Goal: Task Accomplishment & Management: Use online tool/utility

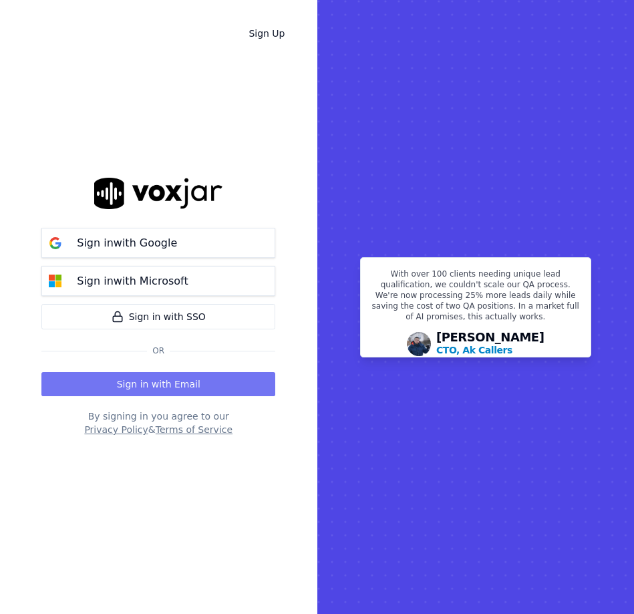
click at [160, 383] on button "Sign in with Email" at bounding box center [158, 384] width 234 height 24
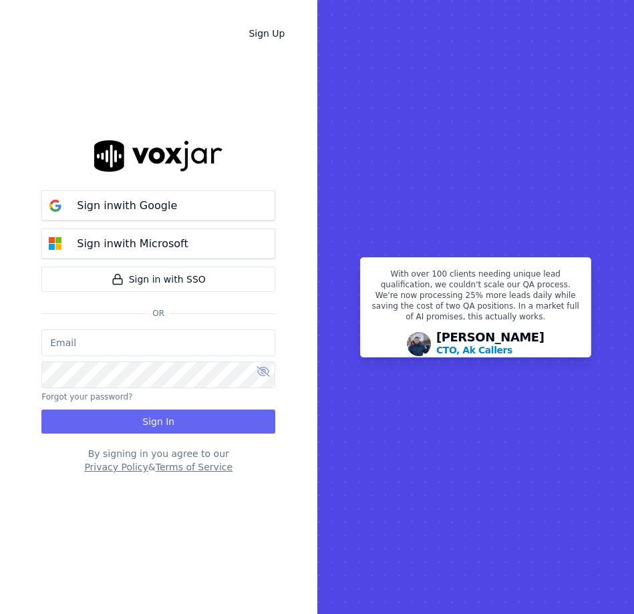
type input "[EMAIL_ADDRESS][DOMAIN_NAME]"
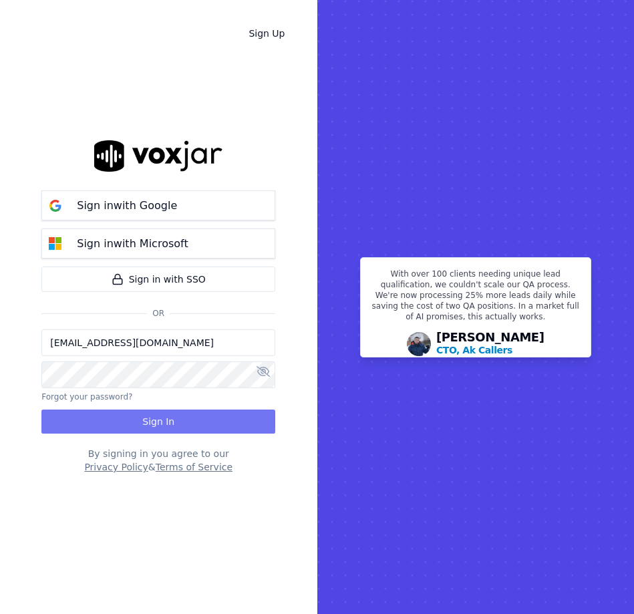
click at [158, 424] on button "Sign In" at bounding box center [158, 421] width 234 height 24
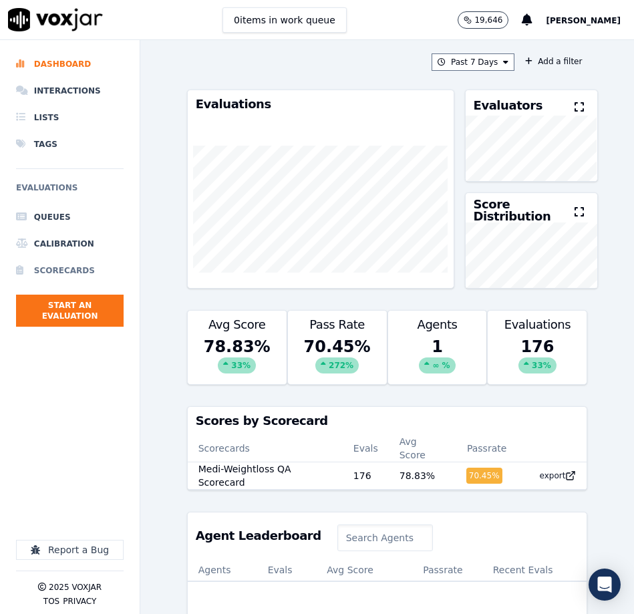
click at [60, 269] on li "Scorecards" at bounding box center [70, 270] width 108 height 27
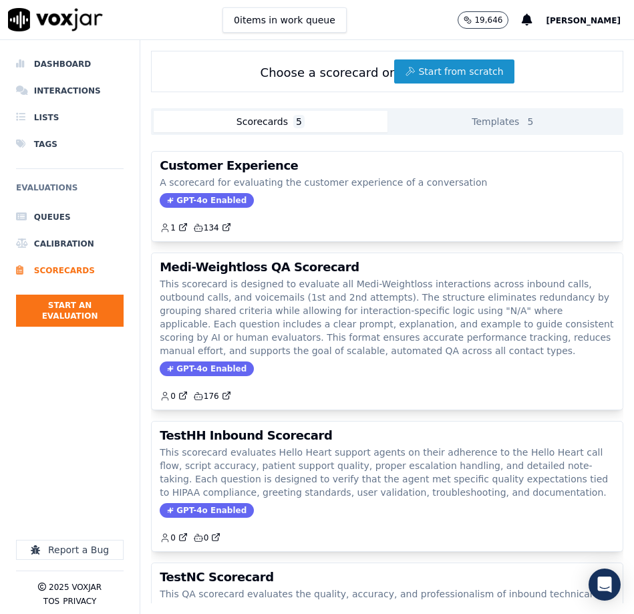
click at [437, 74] on button "Start from scratch" at bounding box center [454, 71] width 120 height 24
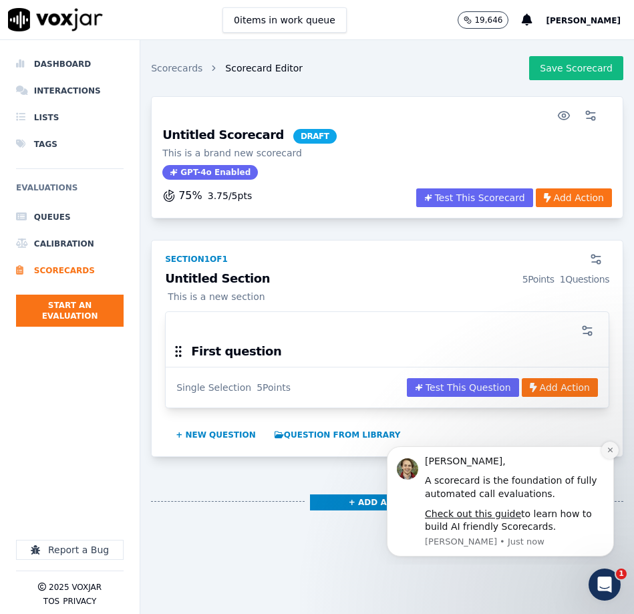
drag, startPoint x: 987, startPoint y: 884, endPoint x: 613, endPoint y: 450, distance: 573.0
click at [613, 450] on button "Dismiss notification" at bounding box center [609, 449] width 17 height 17
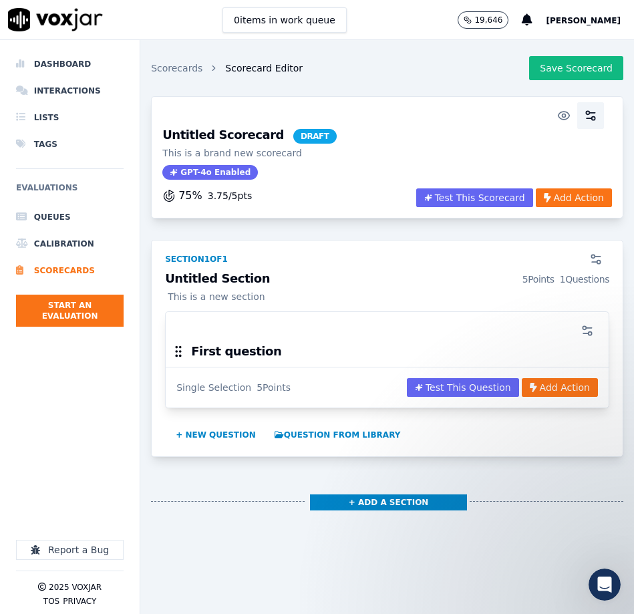
click at [589, 115] on icon "button" at bounding box center [590, 115] width 13 height 13
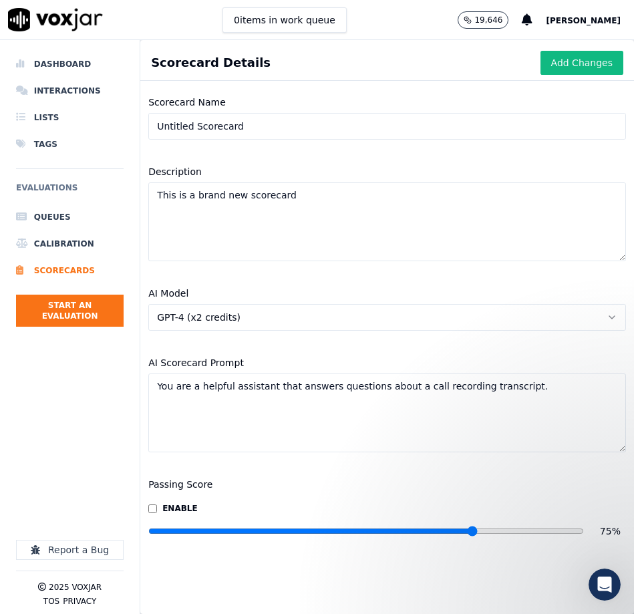
click at [255, 125] on input "Untitled Scorecard" at bounding box center [387, 126] width 478 height 27
type input "NB TEST"
click at [258, 225] on textarea "This is a brand new scorecard" at bounding box center [387, 221] width 478 height 79
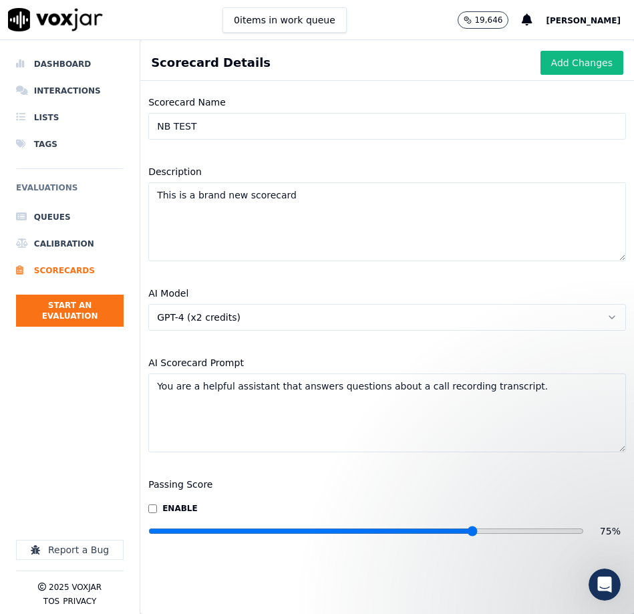
paste textarea "This evaluation form is designed to assess agent performance during calls withi…"
paste textarea "evaluation form is used to assess agent performance across Flex, OTC, and PERS …"
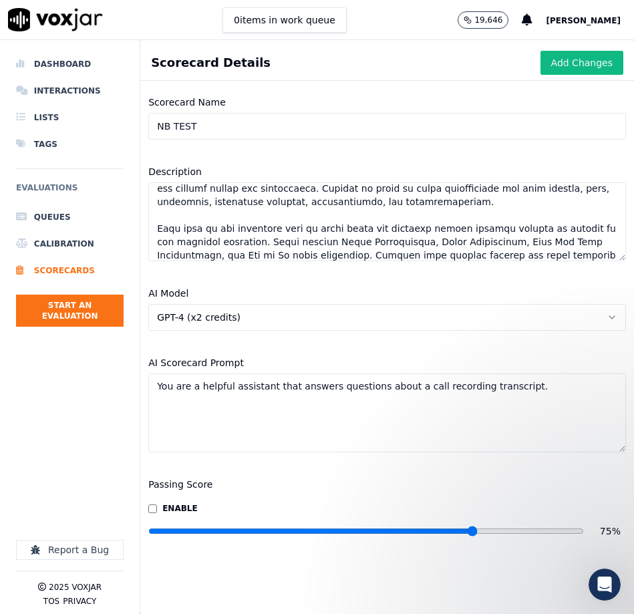
scroll to position [0, 0]
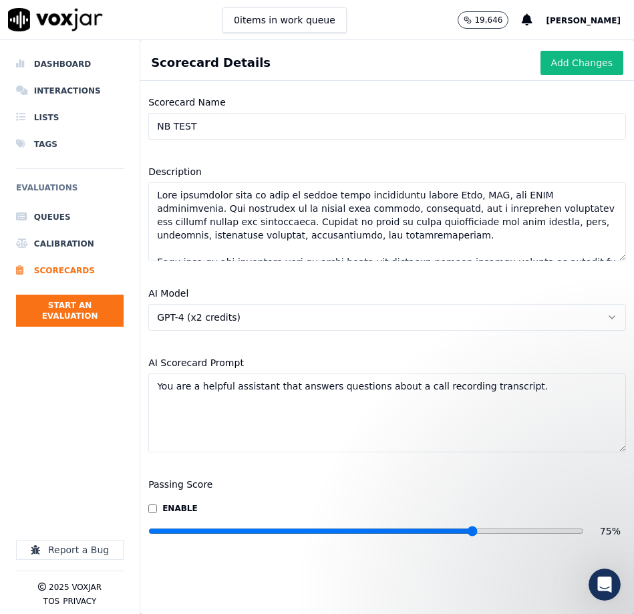
click at [357, 242] on textarea "Description" at bounding box center [387, 221] width 478 height 79
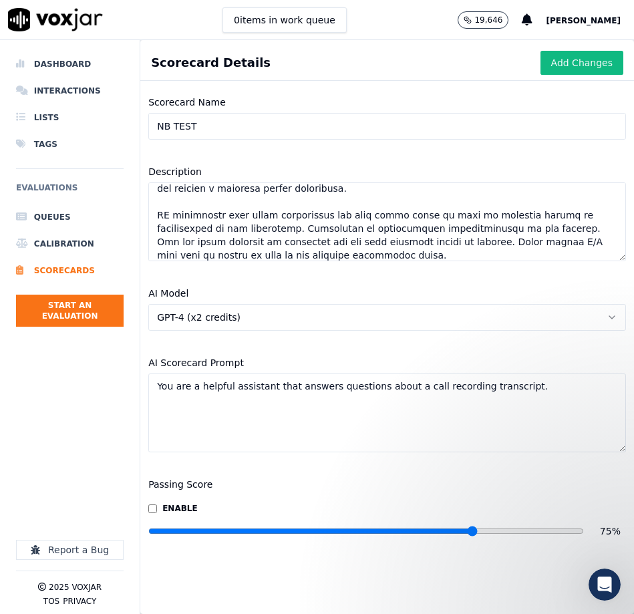
scroll to position [134, 0]
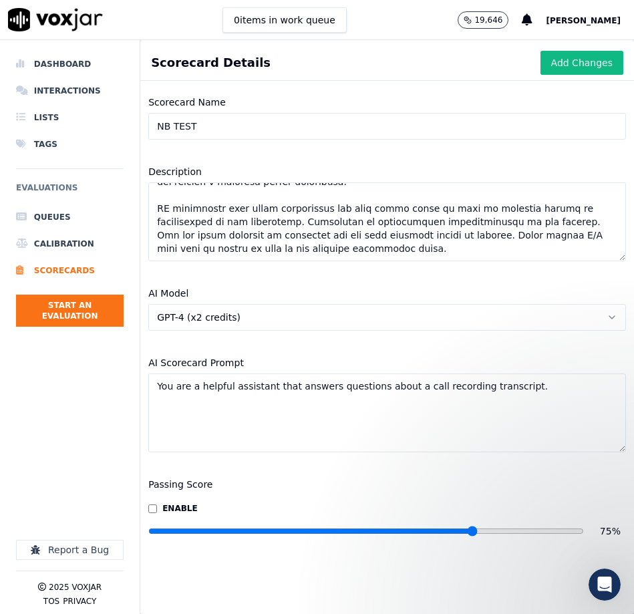
type textarea "This evaluation form is used to assess agent performance across Flex, OTC, and …"
click at [181, 411] on textarea "You are a helpful assistant that answers questions about a call recording trans…" at bounding box center [387, 412] width 478 height 79
paste textarea "Score this interaction using the QA FLEX OTC PERS Eval Form 2025. There are 17 …"
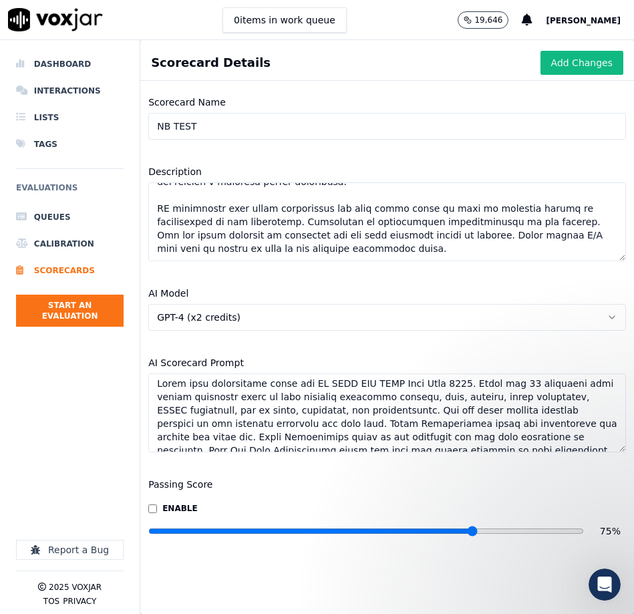
scroll to position [0, 0]
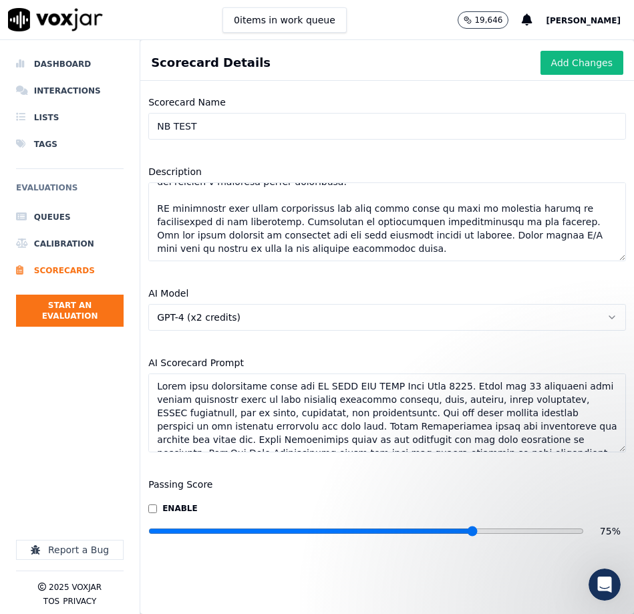
click at [454, 386] on textarea "AI Scorecard Prompt" at bounding box center [387, 412] width 478 height 79
drag, startPoint x: 454, startPoint y: 386, endPoint x: 140, endPoint y: 378, distance: 314.0
click at [140, 378] on div "AI Scorecard Prompt" at bounding box center [387, 404] width 494 height 114
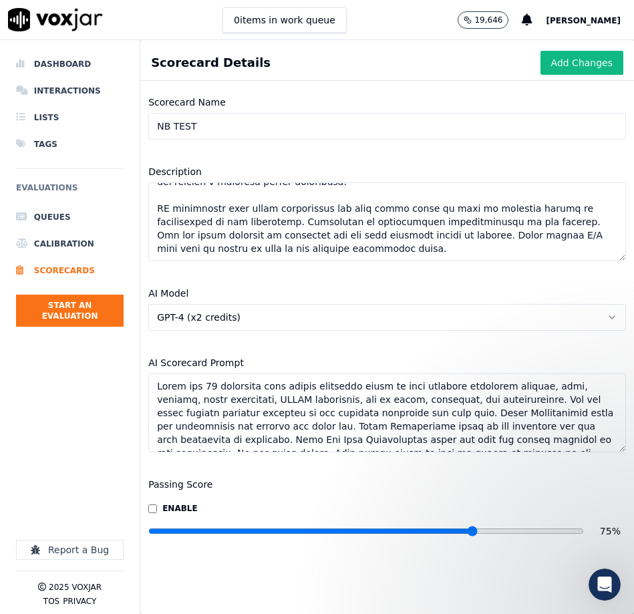
type textarea "There are 17 questions that assess different areas of call handling including o…"
click at [302, 219] on textarea "Description" at bounding box center [387, 221] width 478 height 79
paste textarea "scorecard evaluates agent performance across Flex, OTC, and PERS interactions u…"
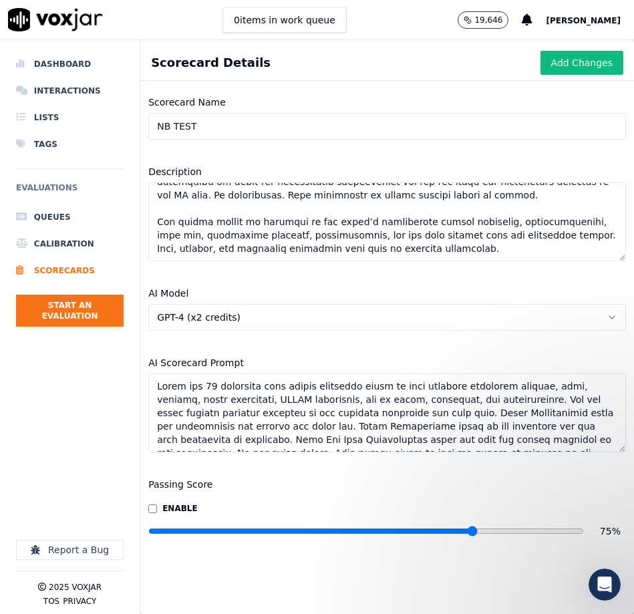
scroll to position [100, 0]
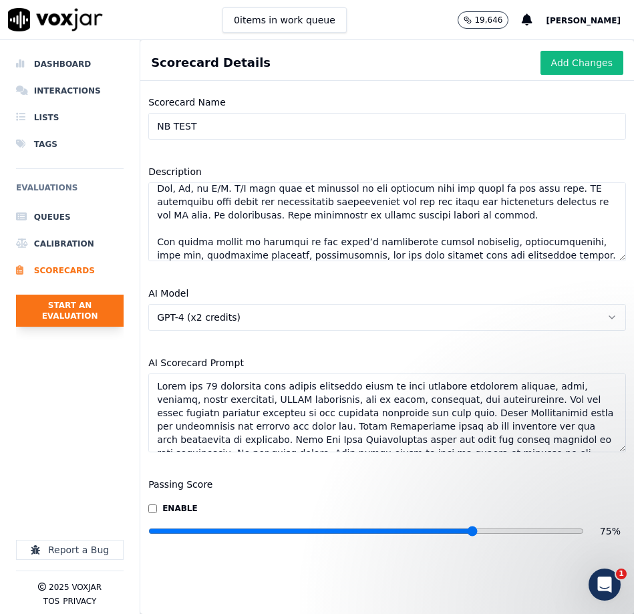
type textarea "This scorecard evaluates agent performance across Flex, OTC, and PERS interacti…"
click at [361, 415] on textarea "AI Scorecard Prompt" at bounding box center [387, 412] width 478 height 79
paste textarea "Score this interaction using the QA FLEX OTC PERS Eval Form 2025. There are 17 …"
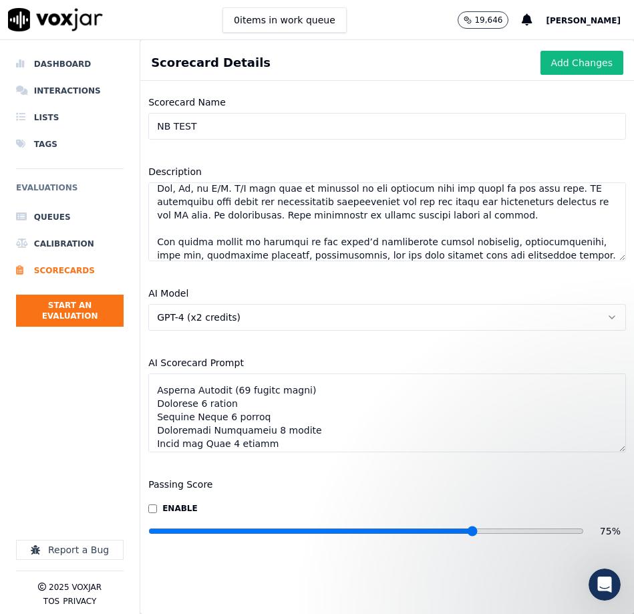
scroll to position [401, 0]
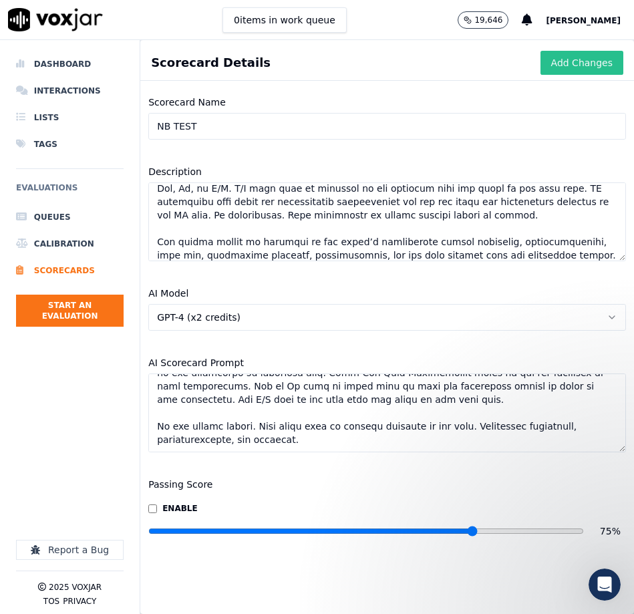
type textarea "Score this interaction using the QA FLEX OTC PERS Eval Form 2025. There are 17 …"
click at [570, 64] on button "Add Changes" at bounding box center [581, 63] width 83 height 24
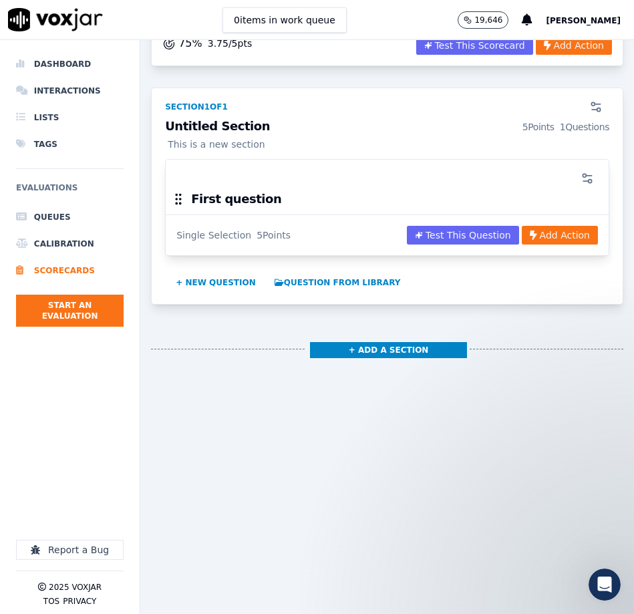
scroll to position [300, 0]
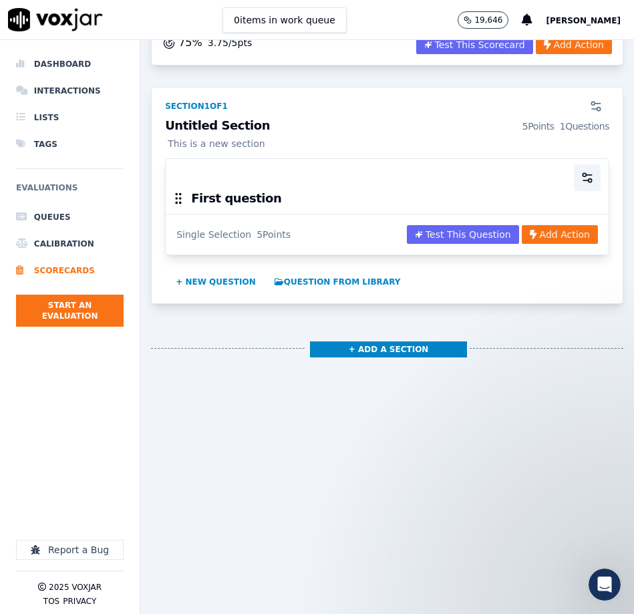
click at [591, 179] on circle "button" at bounding box center [589, 180] width 3 height 3
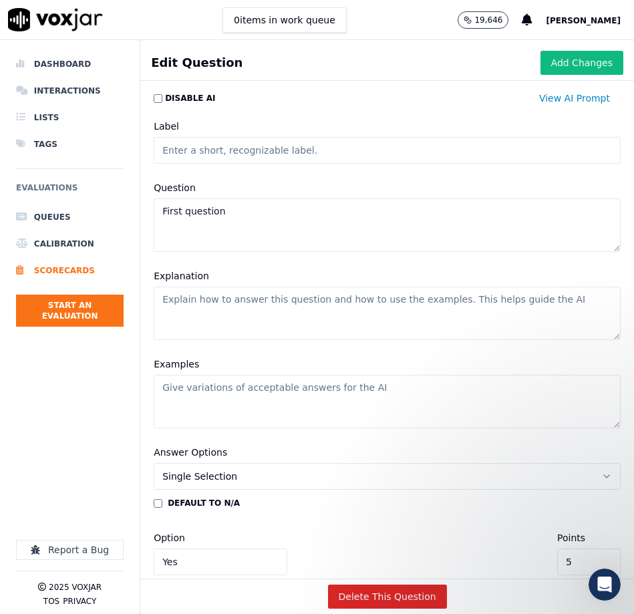
click at [187, 153] on input "Label" at bounding box center [387, 150] width 467 height 27
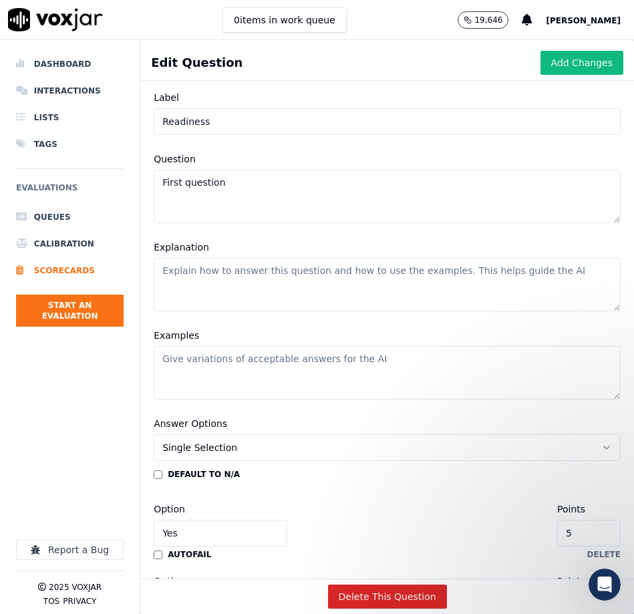
scroll to position [31, 0]
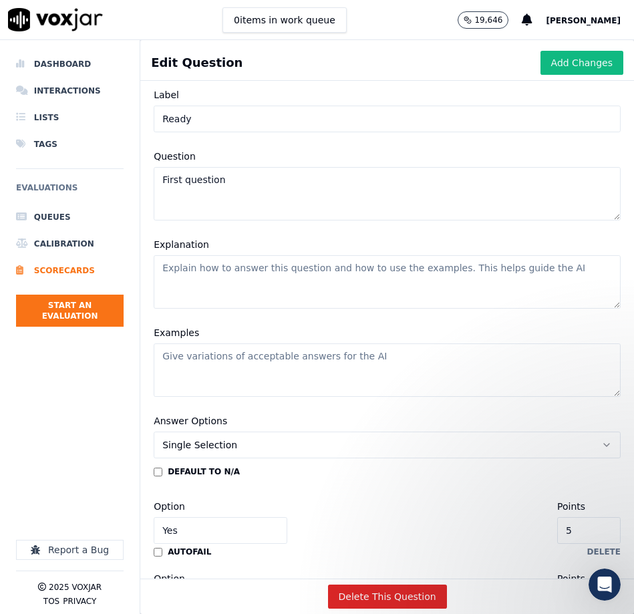
type input "Ready"
click at [257, 190] on textarea "First question" at bounding box center [387, 193] width 467 height 53
click at [242, 184] on textarea "First question" at bounding box center [387, 192] width 467 height 53
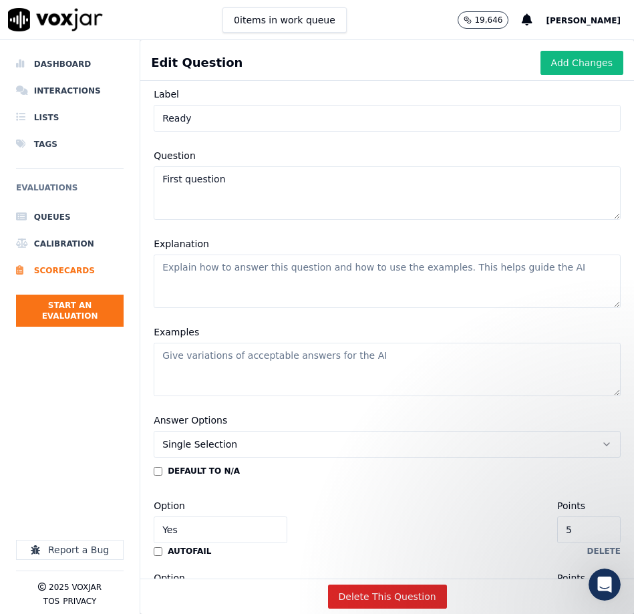
click at [242, 184] on textarea "First question" at bounding box center [387, 192] width 467 height 53
paste textarea "Was the MEA Ready to take the call?"
type textarea "Was the MEA Ready to take the call?"
drag, startPoint x: 233, startPoint y: 287, endPoint x: 211, endPoint y: 285, distance: 22.1
click at [233, 287] on textarea "Explanation" at bounding box center [387, 280] width 467 height 53
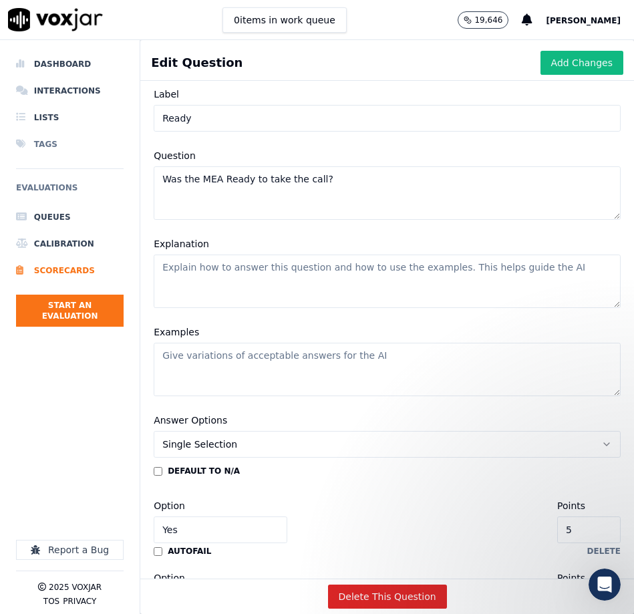
paste textarea "The MEA must answer within 6 seconds, sound prepared, and have all necessary to…"
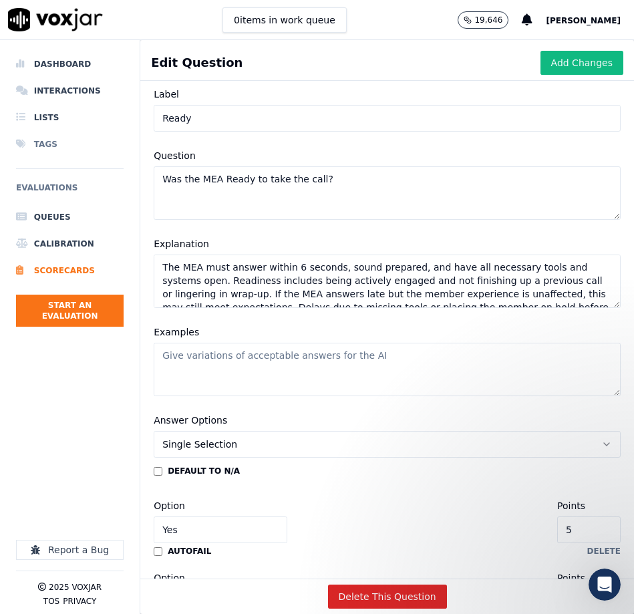
scroll to position [19, 0]
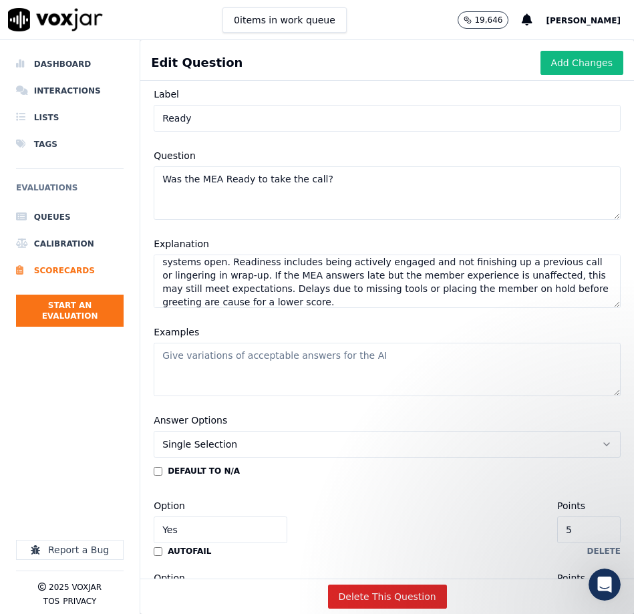
type textarea "The MEA must answer within 6 seconds, sound prepared, and have all necessary to…"
click at [275, 363] on textarea "Examples" at bounding box center [387, 369] width 467 height 53
paste textarea "MEA answered in 4 seconds, greeted the member immediately, and had theNOW and G…"
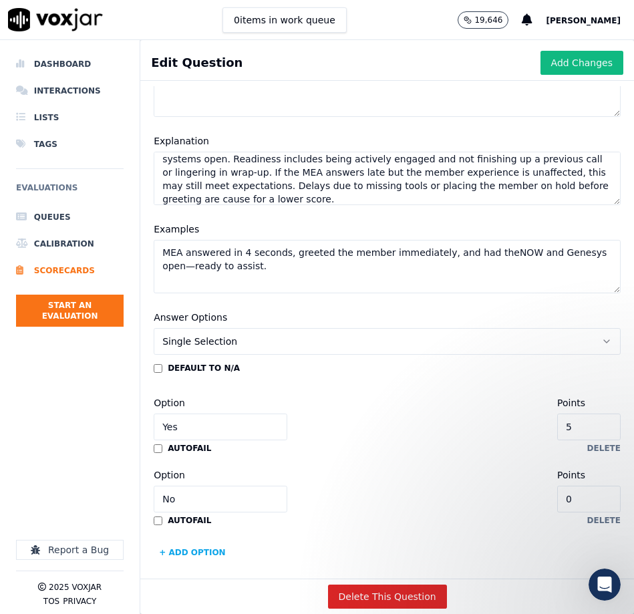
scroll to position [144, 0]
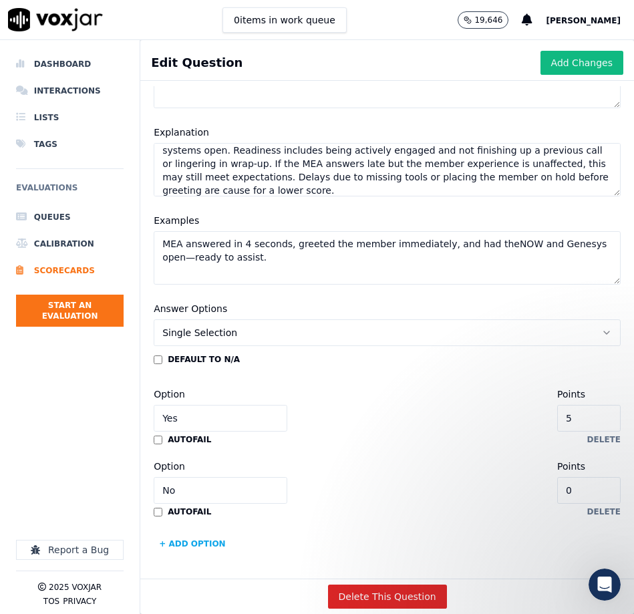
type textarea "MEA answered in 4 seconds, greeted the member immediately, and had theNOW and G…"
click at [231, 333] on span "Single Selection" at bounding box center [199, 332] width 75 height 13
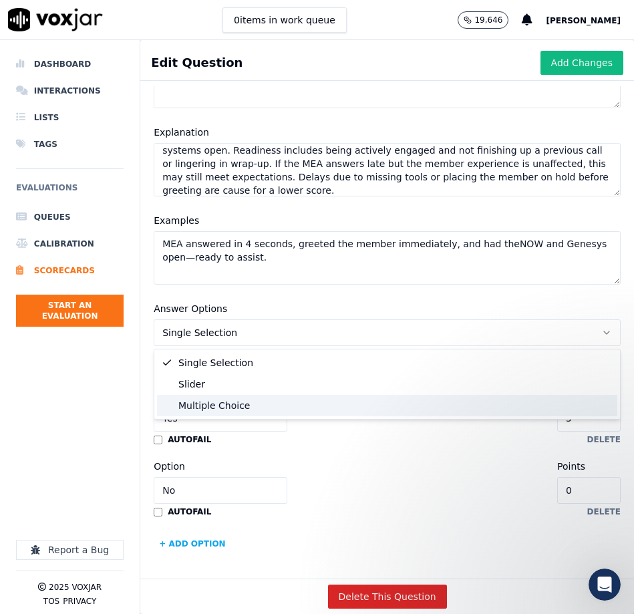
click at [244, 405] on div "Multiple Choice" at bounding box center [387, 405] width 460 height 21
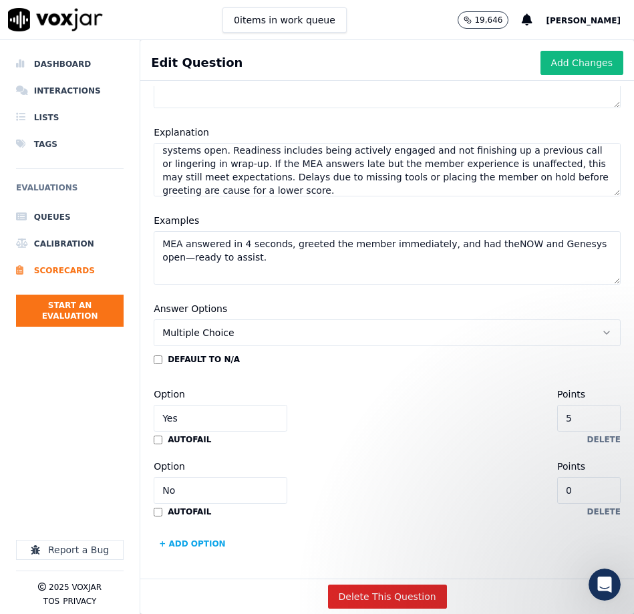
click at [194, 421] on input "Yes" at bounding box center [221, 418] width 134 height 27
type input "Meets Expectations"
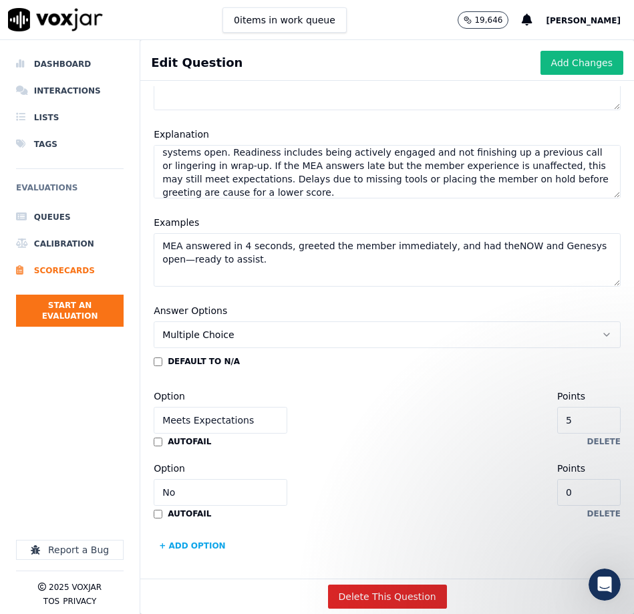
click at [192, 489] on input "No" at bounding box center [221, 492] width 134 height 27
click at [192, 489] on input "No" at bounding box center [221, 491] width 134 height 27
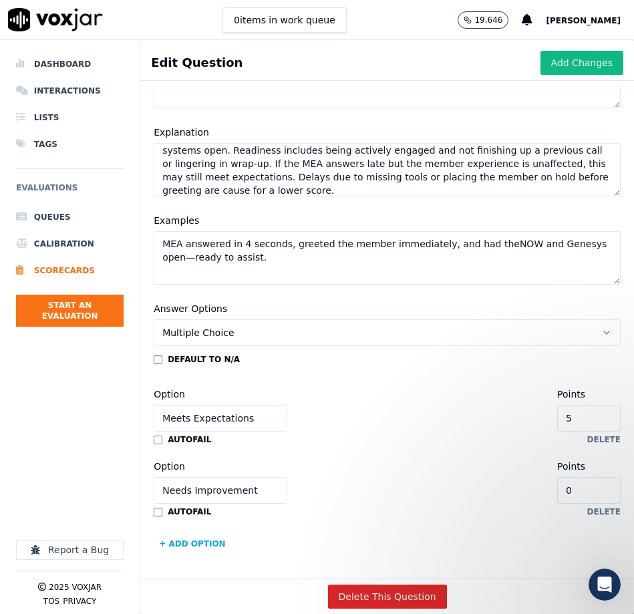
type input "Needs Improvement"
click at [437, 417] on div "Option Meets Expectations Points 5" at bounding box center [387, 408] width 467 height 45
click at [208, 544] on button "+ Add option" at bounding box center [192, 543] width 77 height 21
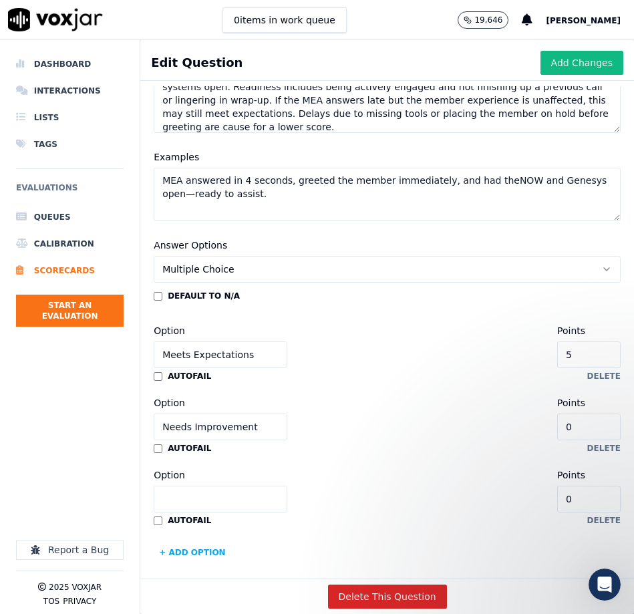
scroll to position [216, 0]
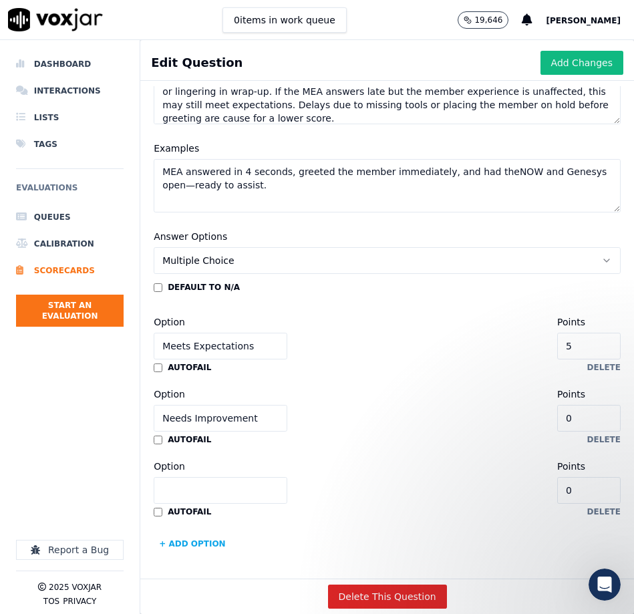
click at [184, 486] on input "Option" at bounding box center [221, 490] width 134 height 27
type input "Does Not Meet Expectations"
click at [403, 435] on div "autofail delete" at bounding box center [387, 439] width 467 height 11
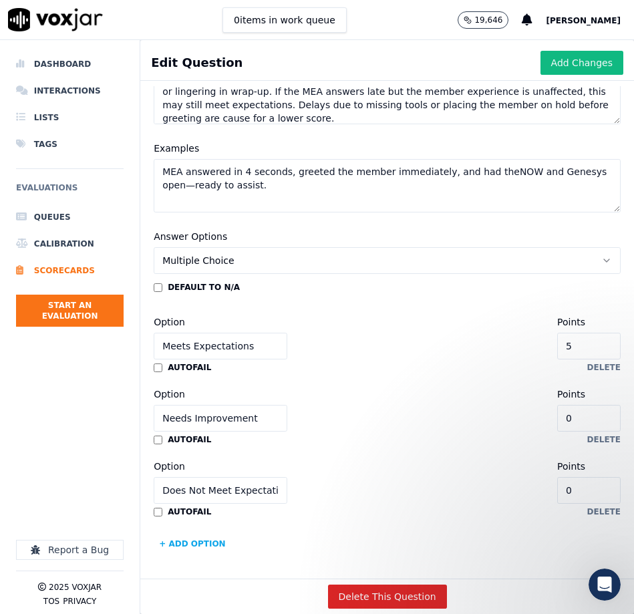
click at [596, 419] on input "0" at bounding box center [588, 418] width 63 height 27
click at [596, 419] on input "2" at bounding box center [588, 418] width 63 height 27
type input "2.5"
click at [594, 417] on input "3" at bounding box center [588, 418] width 63 height 27
click at [482, 417] on div "Option Needs Improvement Points 3" at bounding box center [387, 408] width 467 height 45
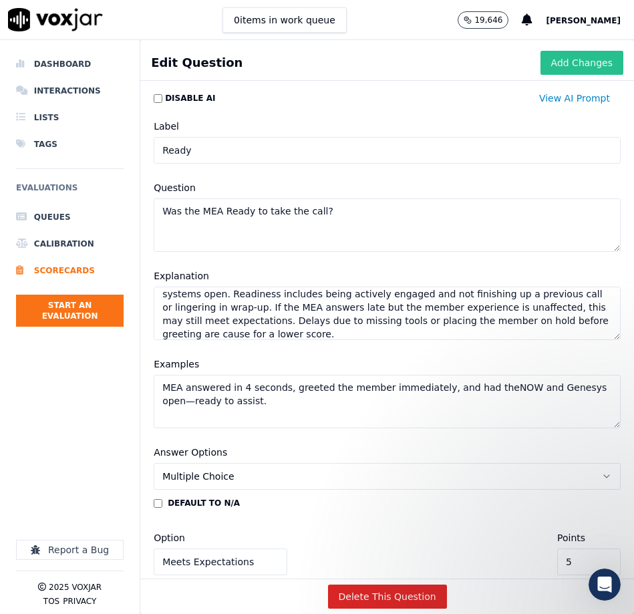
click at [580, 59] on button "Add Changes" at bounding box center [581, 63] width 83 height 24
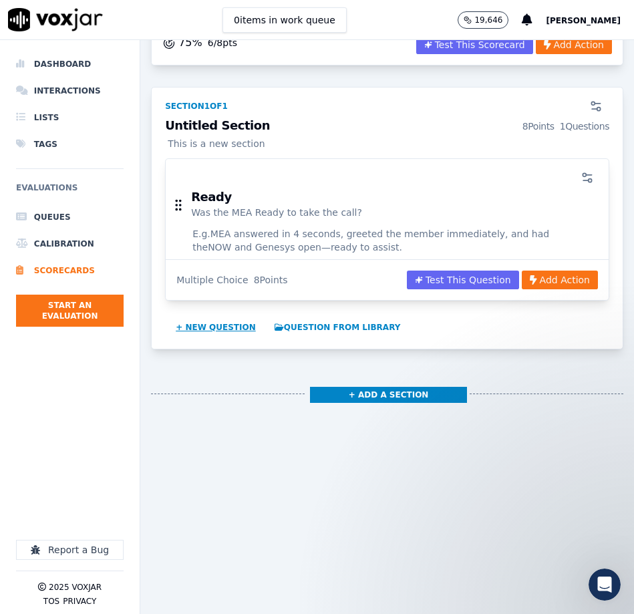
click at [219, 317] on button "+ New question" at bounding box center [215, 327] width 91 height 21
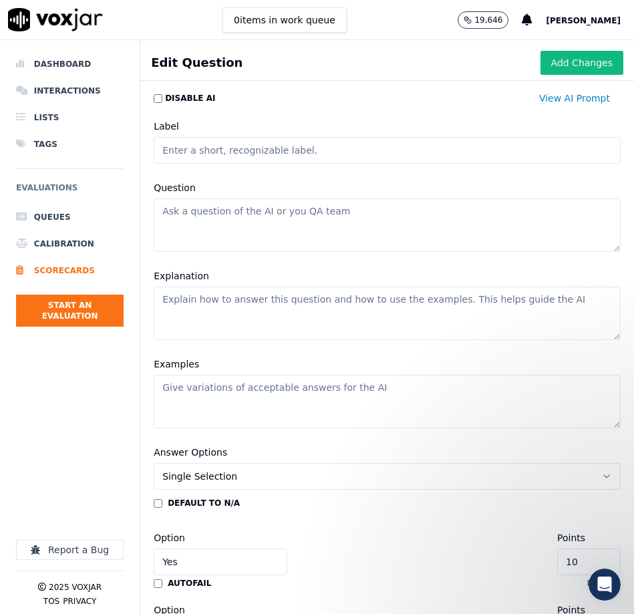
click at [238, 228] on textarea "Question" at bounding box center [387, 224] width 467 height 53
paste textarea "Did the MEA Greet the caller appropriately?"
type textarea "Did the MEA Greet the caller appropriately?"
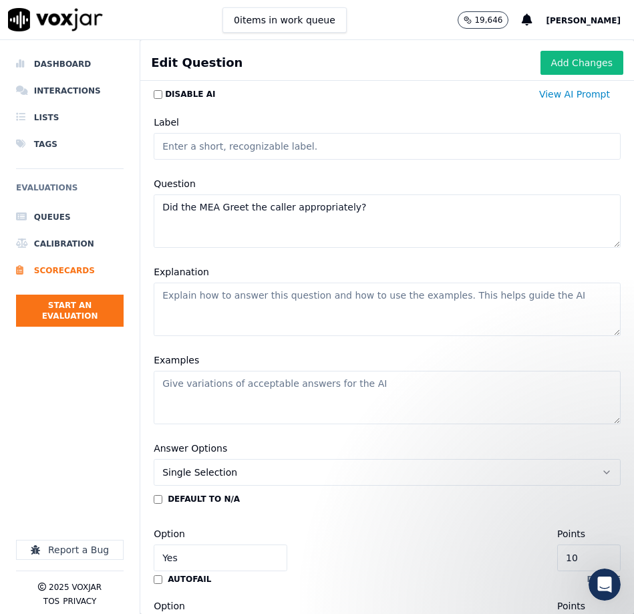
click at [279, 149] on input "Label" at bounding box center [387, 146] width 467 height 27
type input "Open"
click at [212, 320] on textarea "Explanation" at bounding box center [387, 309] width 467 height 53
paste textarea "The MEA must use the correct script and branding specific to the member’s healt…"
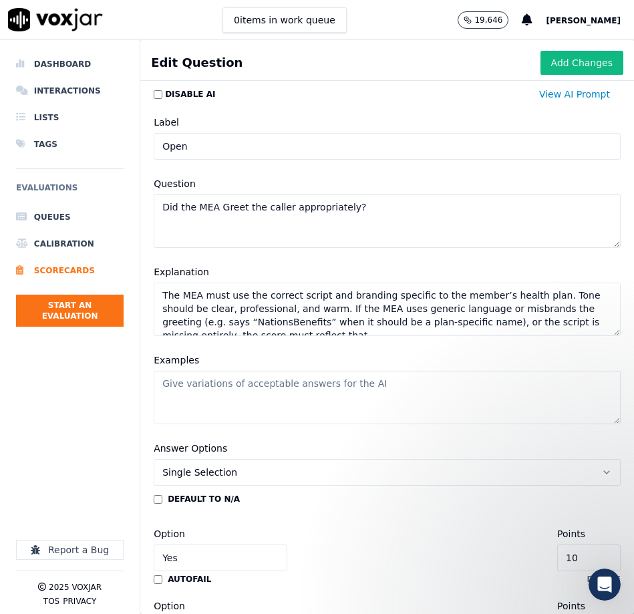
scroll to position [5, 0]
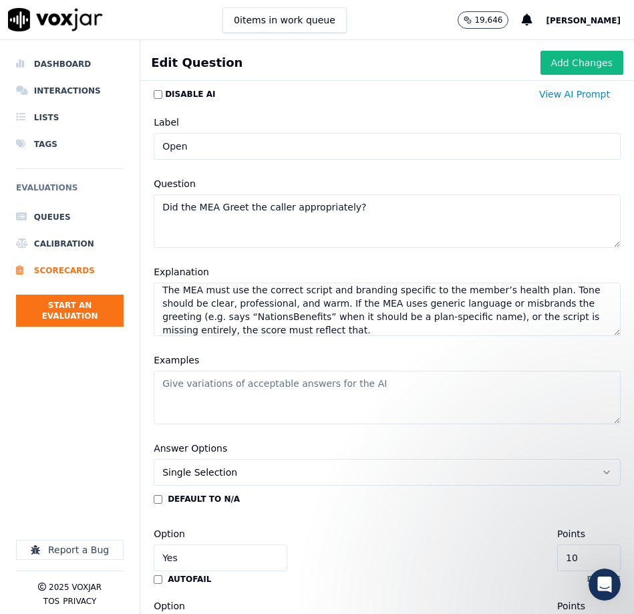
type textarea "The MEA must use the correct script and branding specific to the member’s healt…"
click at [279, 403] on textarea "Examples" at bounding box center [387, 397] width 467 height 53
paste textarea "The MEA must use the correct script and branding specific to the member’s healt…"
type textarea "The MEA must use the correct script and branding specific to the member’s healt…"
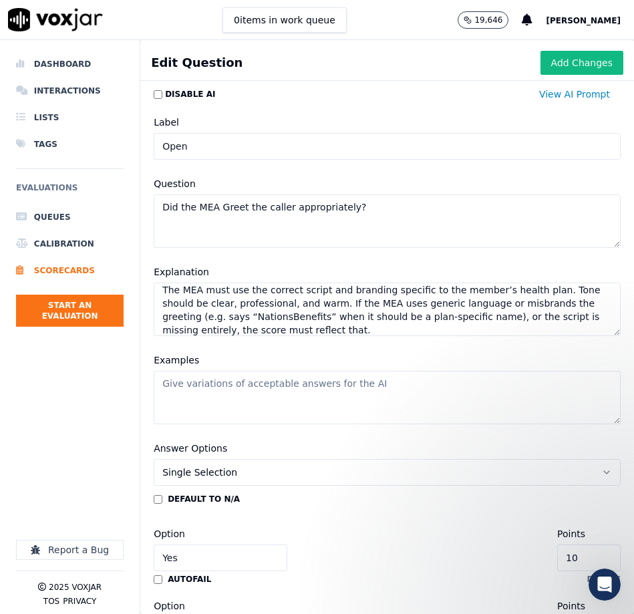
scroll to position [0, 0]
paste textarea "Thank you for calling [Plan Name] OTC benefit line. This is Jamie, how can I he…"
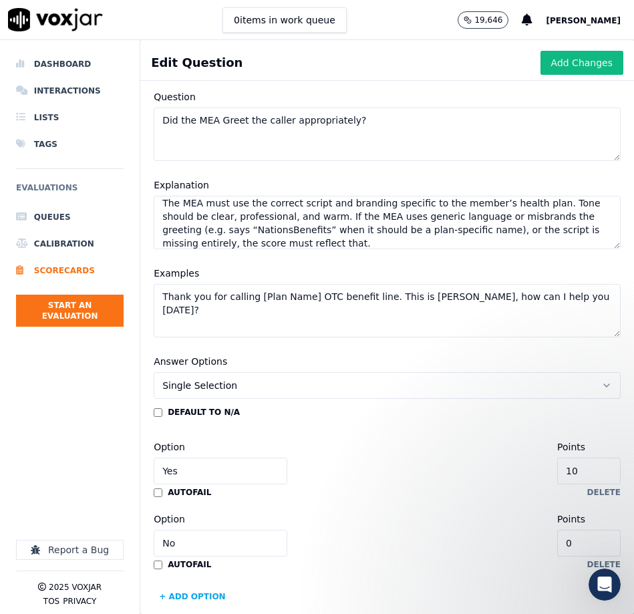
scroll to position [108, 0]
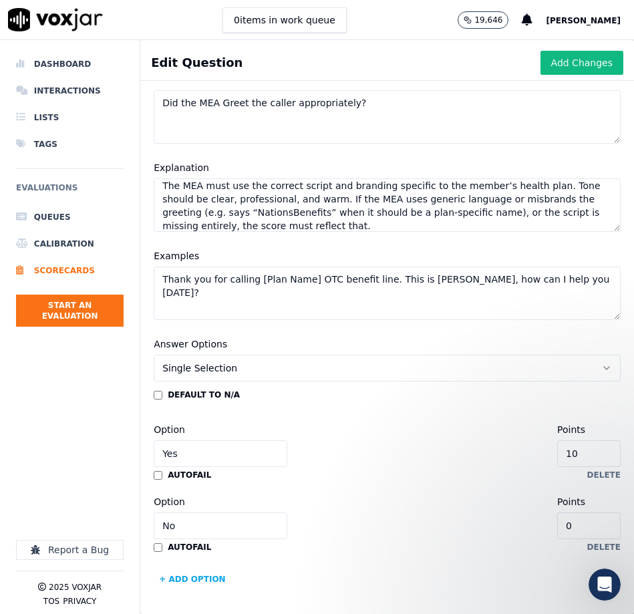
type textarea "Thank you for calling [Plan Name] OTC benefit line. This is Jamie, how can I he…"
click at [188, 451] on input "Yes" at bounding box center [221, 453] width 134 height 27
type input "Meets Expectations"
click at [208, 526] on input "No" at bounding box center [221, 525] width 134 height 27
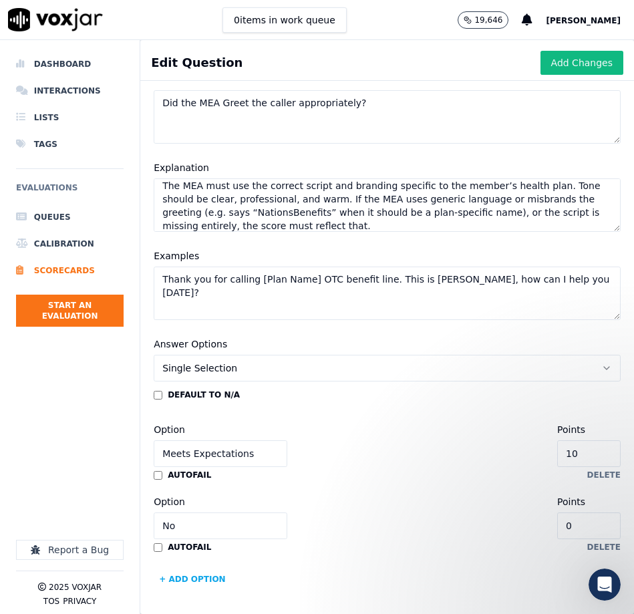
click at [208, 526] on input "No" at bounding box center [221, 525] width 134 height 27
type input "Needs Improvement"
click at [211, 576] on button "+ Add option" at bounding box center [192, 578] width 77 height 21
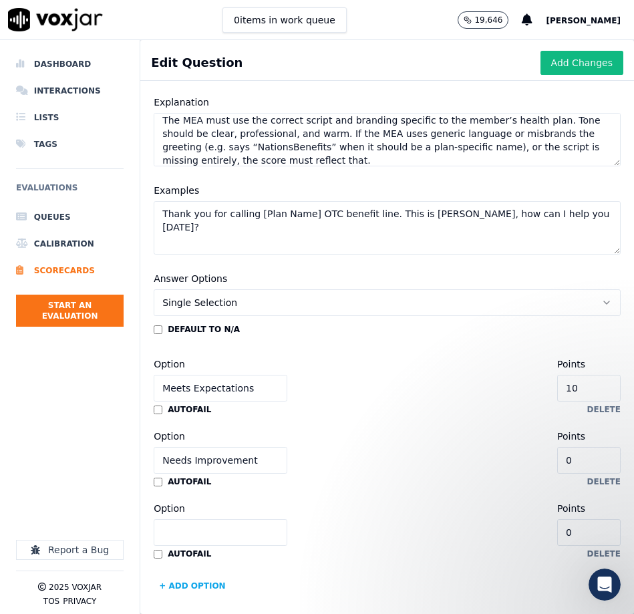
scroll to position [180, 0]
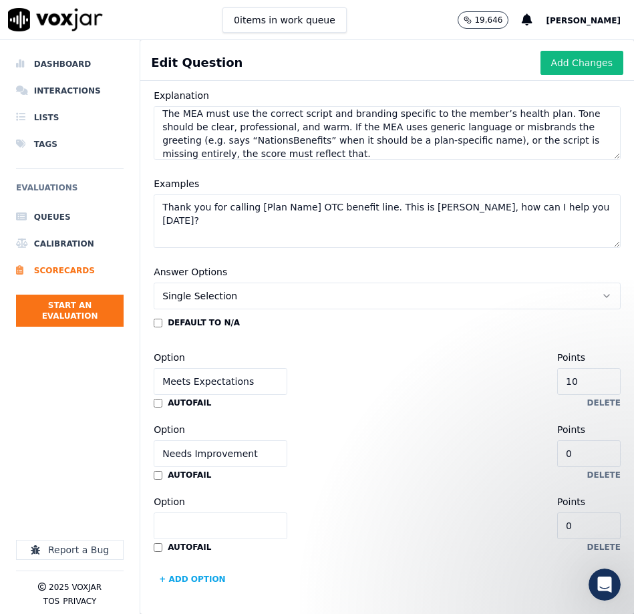
click at [203, 528] on input "Option" at bounding box center [221, 525] width 134 height 27
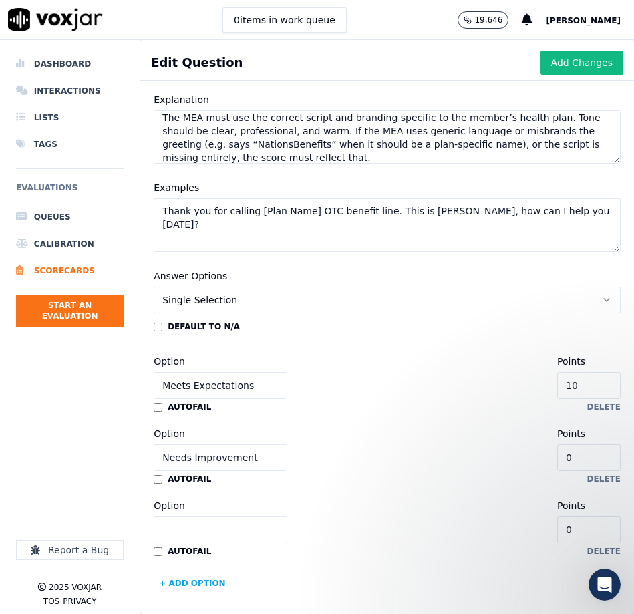
scroll to position [176, 0]
type input "Does Not Meet Expectations"
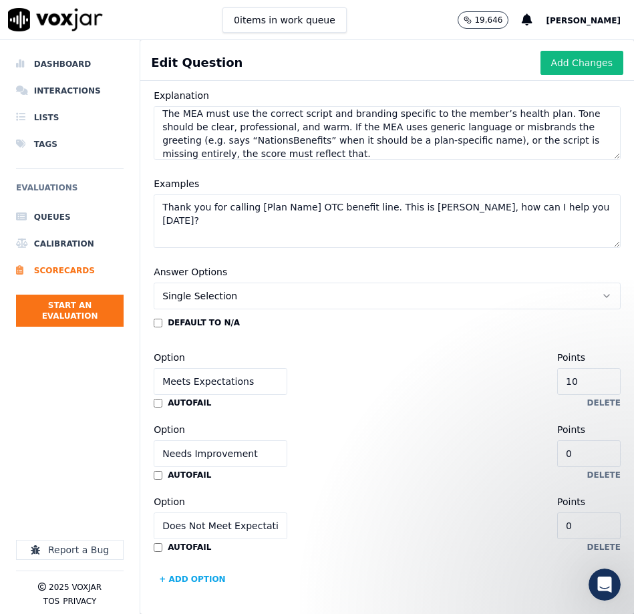
click at [598, 452] on input "0" at bounding box center [588, 453] width 63 height 27
type input "5"
click at [565, 63] on button "Add Changes" at bounding box center [581, 63] width 83 height 24
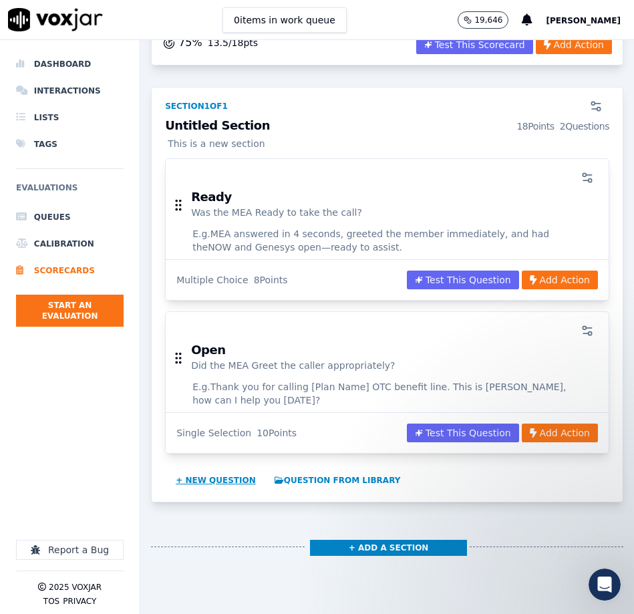
click at [206, 470] on button "+ New question" at bounding box center [215, 480] width 91 height 21
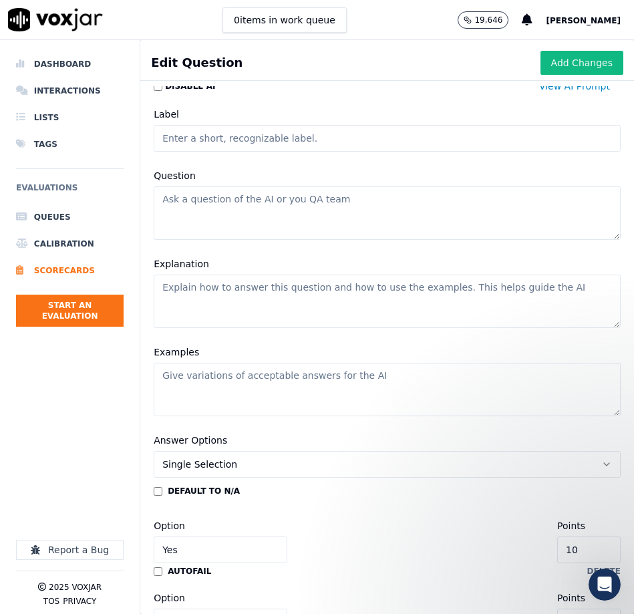
scroll to position [0, 0]
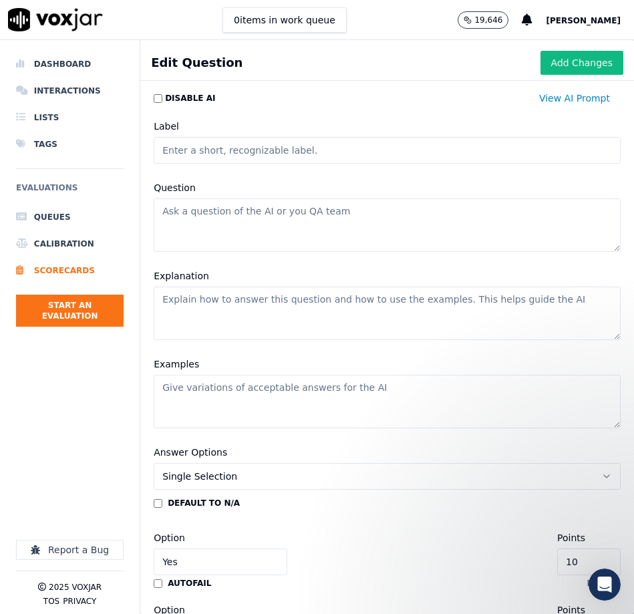
click at [230, 154] on input "Label" at bounding box center [387, 150] width 467 height 27
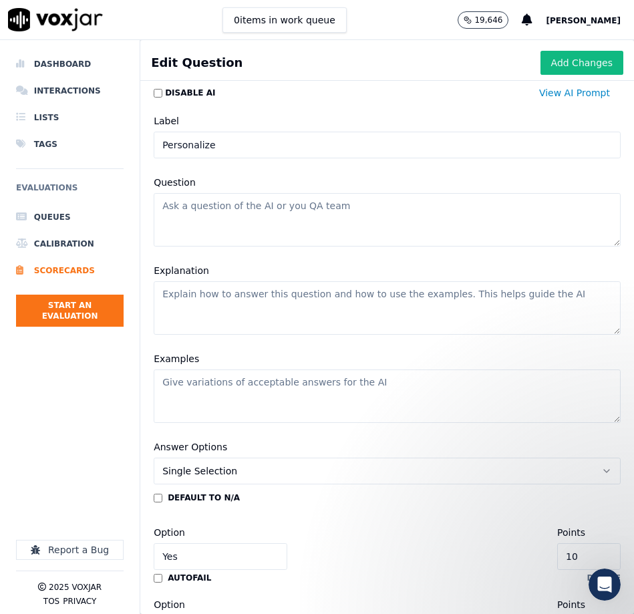
click at [226, 146] on input "Personalize" at bounding box center [387, 145] width 467 height 27
type input "B"
type input "Rapport"
click at [319, 222] on textarea "Question" at bounding box center [387, 218] width 467 height 53
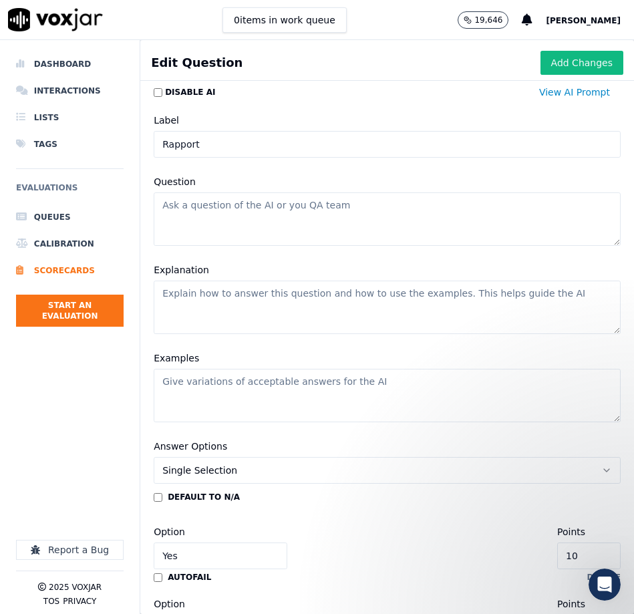
scroll to position [5, 0]
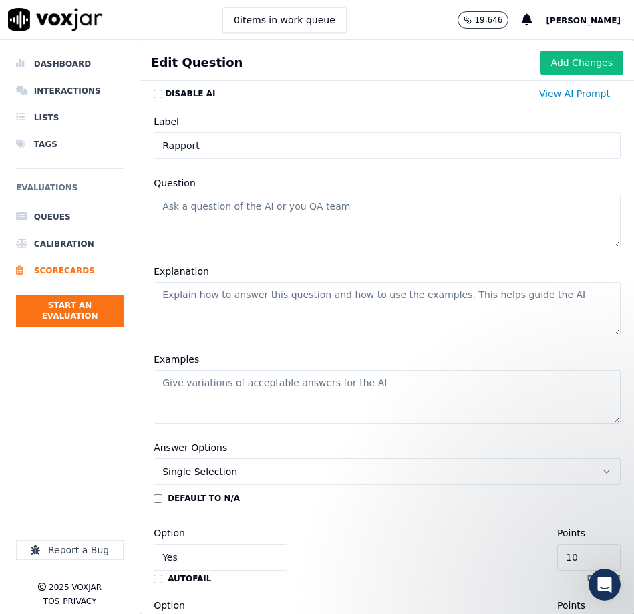
paste textarea "Did the MEA build Rapport with the member throughout the call?"
type textarea "Did the MEA build Rapport with the member throughout the call?"
click at [287, 315] on textarea "Explanation" at bounding box center [387, 308] width 467 height 53
paste textarea "A personalized experience includes using the caller’s name after getting permis…"
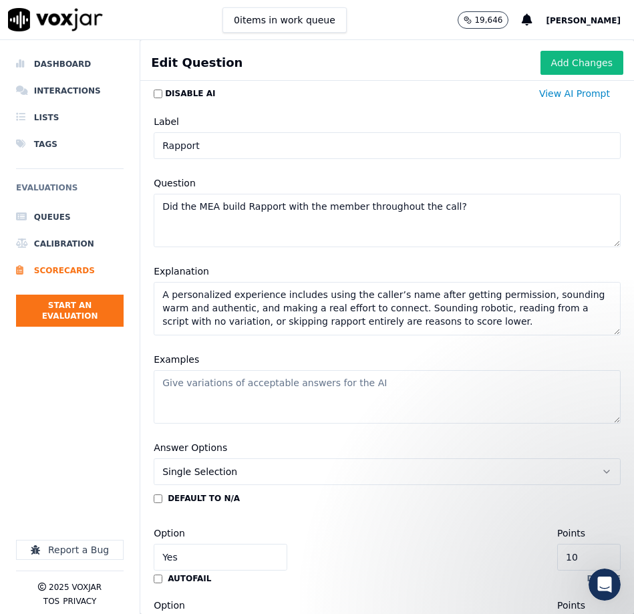
type textarea "A personalized experience includes using the caller’s name after getting permis…"
click at [272, 399] on textarea "Examples" at bounding box center [387, 396] width 467 height 53
paste textarea "MEA asked, “Is it okay if I call you Mrs. Johnson?” and used her name with a ki…"
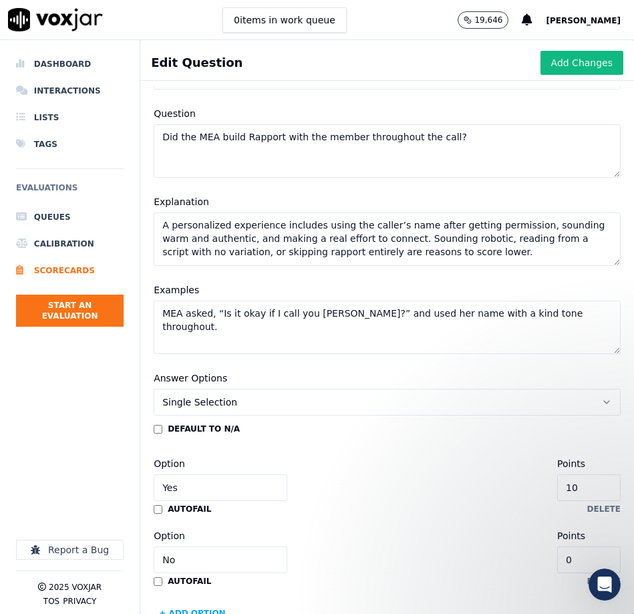
scroll to position [108, 0]
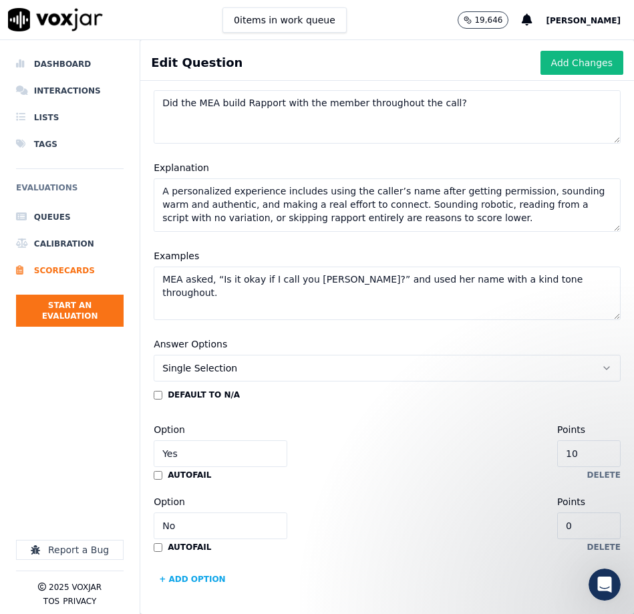
type textarea "MEA asked, “Is it okay if I call you Mrs. Johnson?” and used her name with a ki…"
click at [189, 453] on input "Yes" at bounding box center [221, 453] width 134 height 27
type input "Meets Expectations"
click at [207, 527] on input "No" at bounding box center [221, 525] width 134 height 27
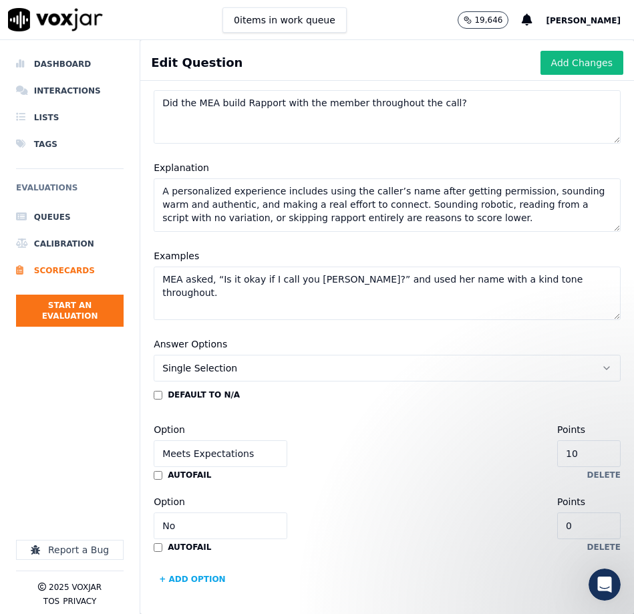
click at [207, 527] on input "No" at bounding box center [221, 525] width 134 height 27
type input "Needs Improvement"
click at [591, 526] on input "0" at bounding box center [588, 525] width 63 height 27
click at [592, 526] on input "0" at bounding box center [588, 525] width 63 height 27
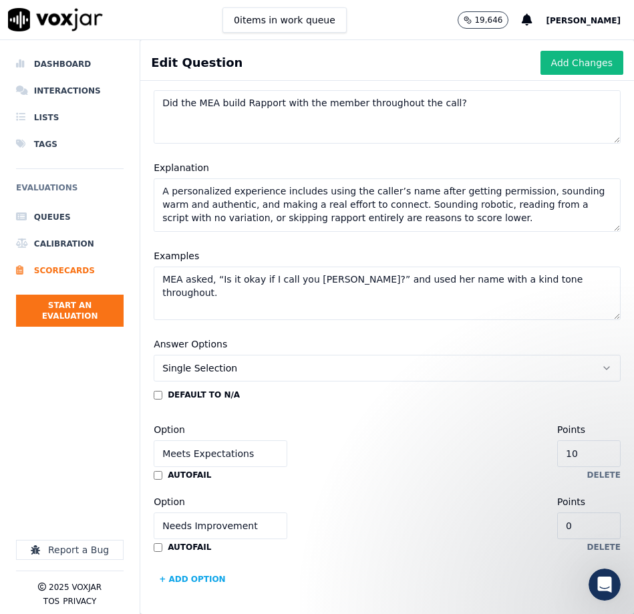
type input "5"
click at [187, 579] on button "+ Add option" at bounding box center [192, 578] width 77 height 21
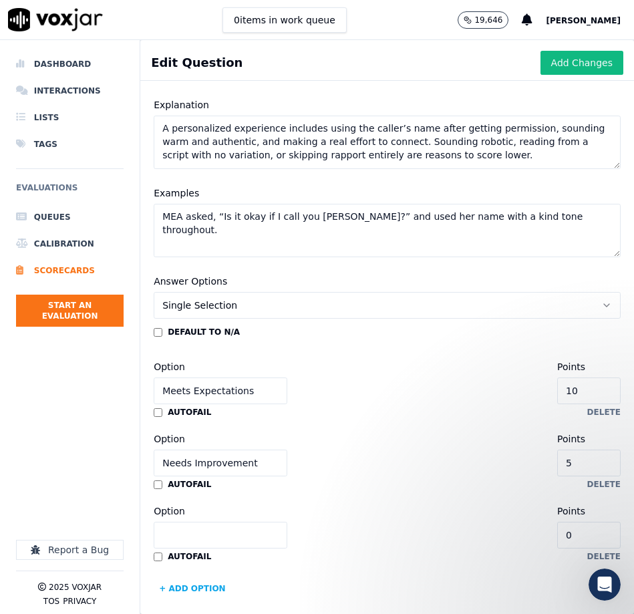
scroll to position [180, 0]
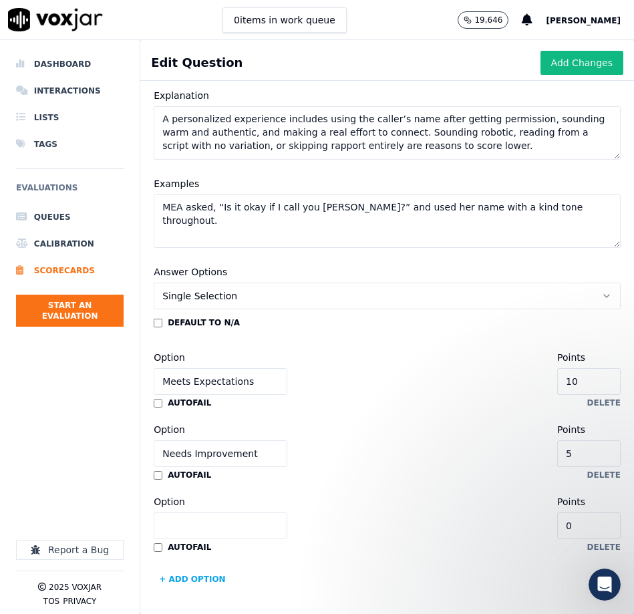
click at [205, 527] on input "Option" at bounding box center [221, 525] width 134 height 27
type input "Does Not Meet Expectations"
click at [556, 62] on button "Add Changes" at bounding box center [581, 63] width 83 height 24
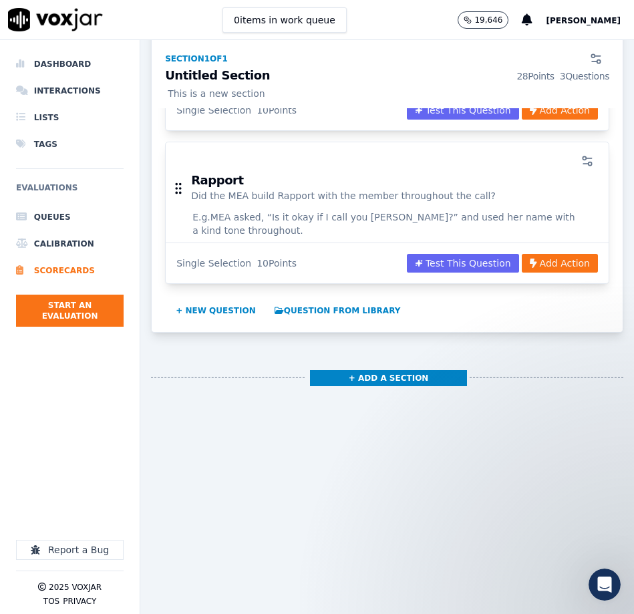
scroll to position [660, 0]
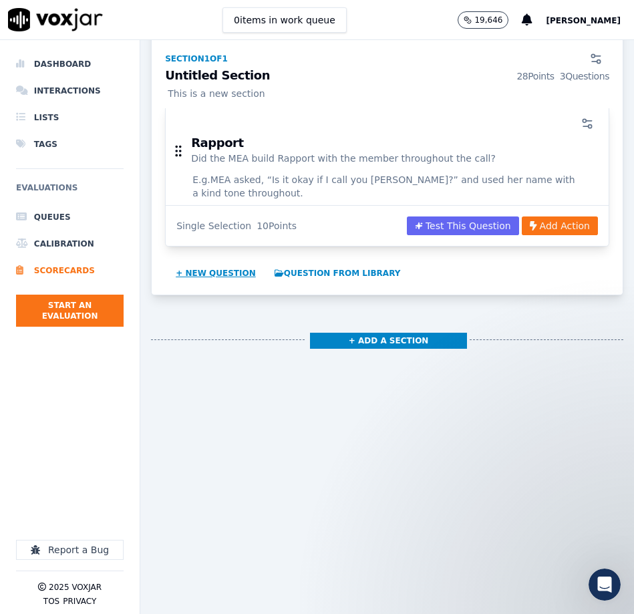
click at [191, 262] on button "+ New question" at bounding box center [215, 272] width 91 height 21
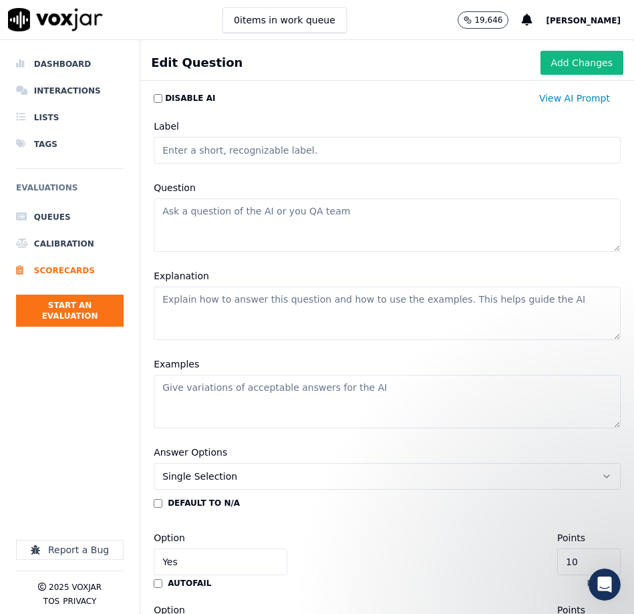
click at [232, 154] on input "Label" at bounding box center [387, 150] width 467 height 27
drag, startPoint x: 212, startPoint y: 151, endPoint x: 315, endPoint y: 155, distance: 102.9
click at [314, 155] on input "Understanding User issue" at bounding box center [387, 150] width 467 height 27
type input "Understand"
drag, startPoint x: 226, startPoint y: 218, endPoint x: 188, endPoint y: 224, distance: 39.1
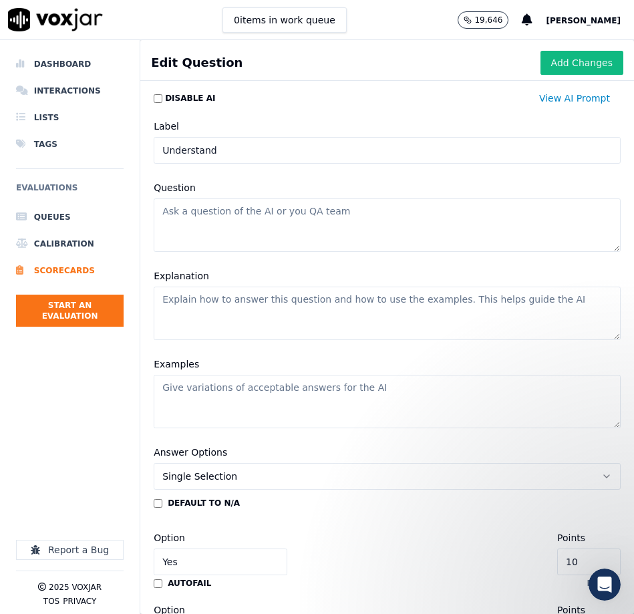
click at [226, 218] on textarea "Question" at bounding box center [387, 224] width 467 height 53
paste textarea "Did the MEA restate and understand caller concerns or requests? Prompt/Explanat…"
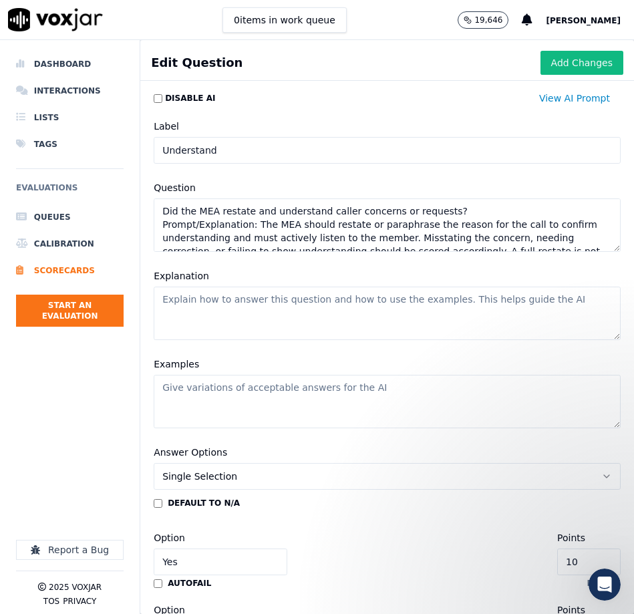
scroll to position [19, 0]
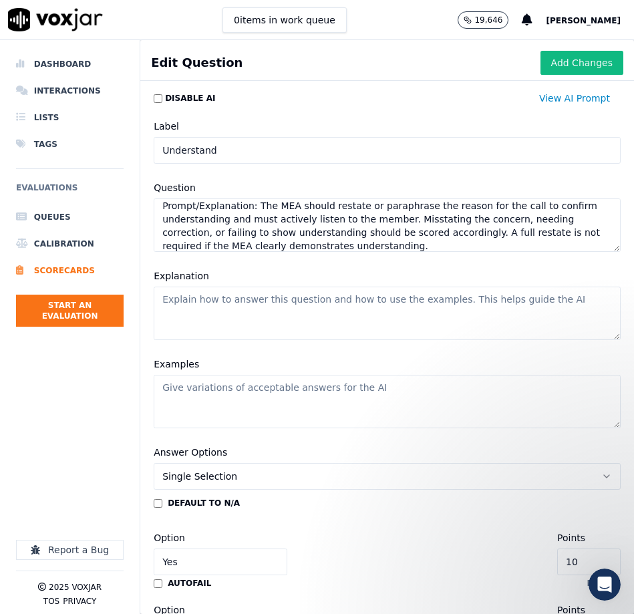
type textarea "Did the MEA restate and understand caller concerns or requests? Prompt/Explanat…"
click at [239, 307] on textarea "Explanation" at bounding box center [387, 313] width 467 height 53
paste textarea "So you’re calling because your order hasn’t arrived, and you’d like to check on…"
type textarea "So you’re calling because your order hasn’t arrived, and you’d like to check on…"
drag, startPoint x: 307, startPoint y: 411, endPoint x: 279, endPoint y: 411, distance: 28.1
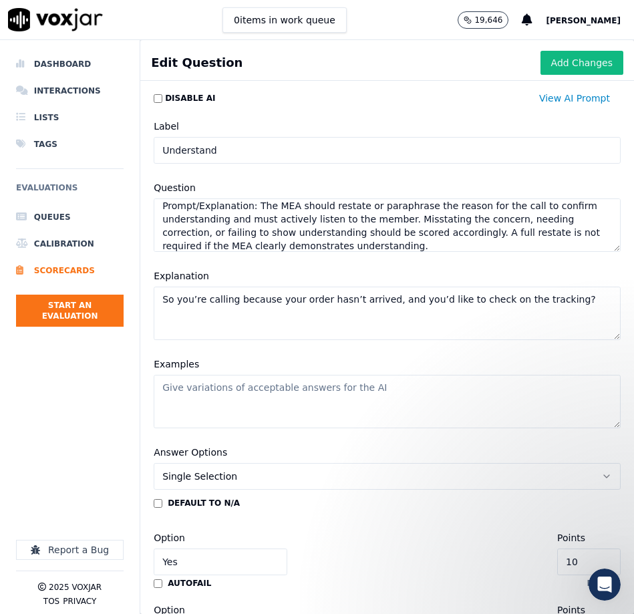
click at [307, 411] on textarea "Examples" at bounding box center [387, 401] width 467 height 53
click at [311, 397] on textarea "Examples" at bounding box center [387, 401] width 467 height 53
paste textarea "So you’re calling because your order hasn’t arrived, and you’d like to check on…"
type textarea "So you’re calling because your order hasn’t arrived, and you’d like to check on…"
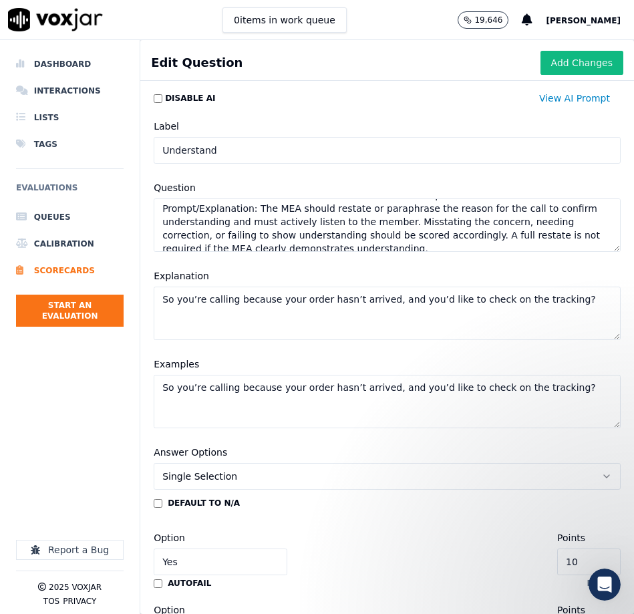
scroll to position [0, 0]
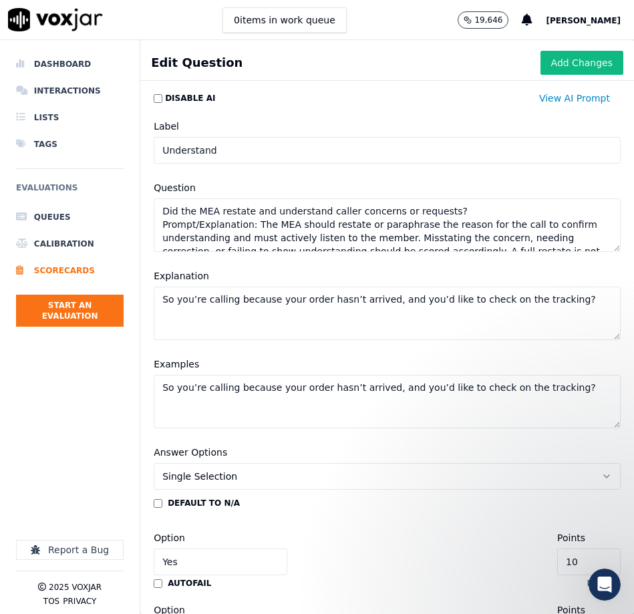
drag, startPoint x: 254, startPoint y: 223, endPoint x: 295, endPoint y: 238, distance: 42.9
click at [315, 247] on textarea "Did the MEA restate and understand caller concerns or requests? Prompt/Explanat…" at bounding box center [387, 224] width 467 height 53
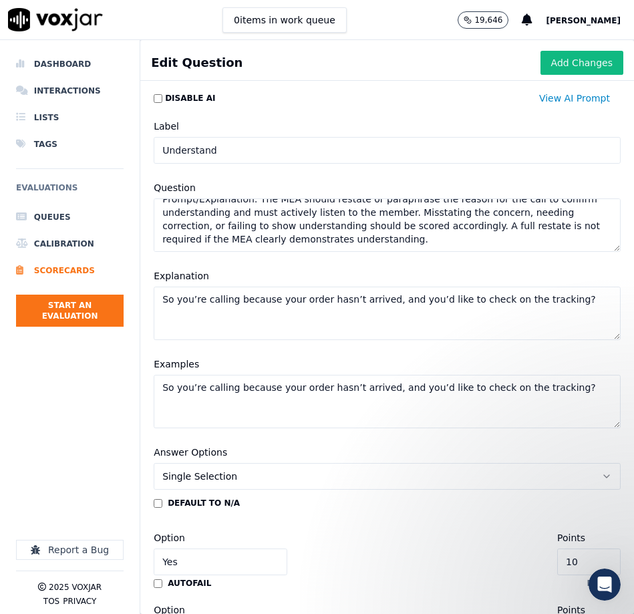
drag, startPoint x: 253, startPoint y: 224, endPoint x: 285, endPoint y: 261, distance: 48.8
click at [285, 261] on div "Label Understand Question Did the MEA restate and understand caller concerns or…" at bounding box center [387, 273] width 483 height 326
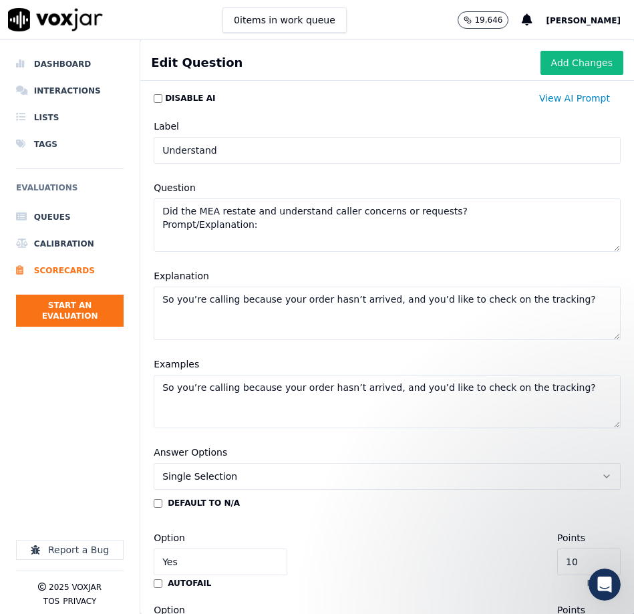
scroll to position [0, 0]
type textarea "Did the MEA restate and understand caller concerns or requests? Prompt/Explanat…"
click at [263, 313] on textarea "So you’re calling because your order hasn’t arrived, and you’d like to check on…" at bounding box center [387, 313] width 467 height 53
paste textarea "The MEA should restate or paraphrase the reason for the call to confirm underst…"
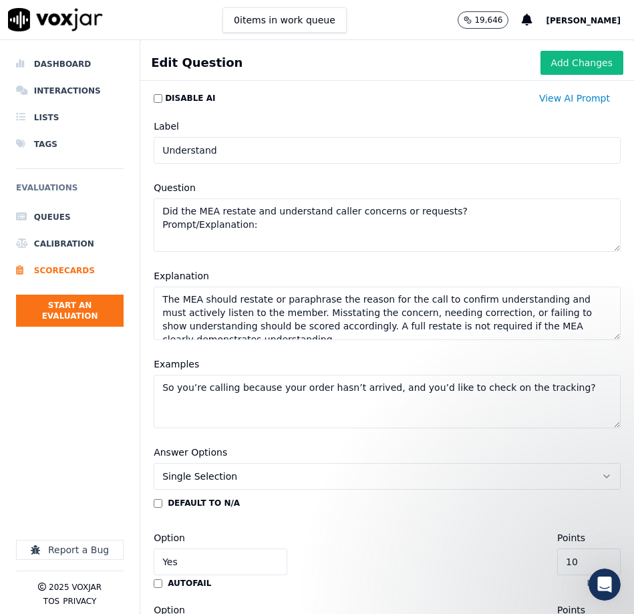
scroll to position [5, 0]
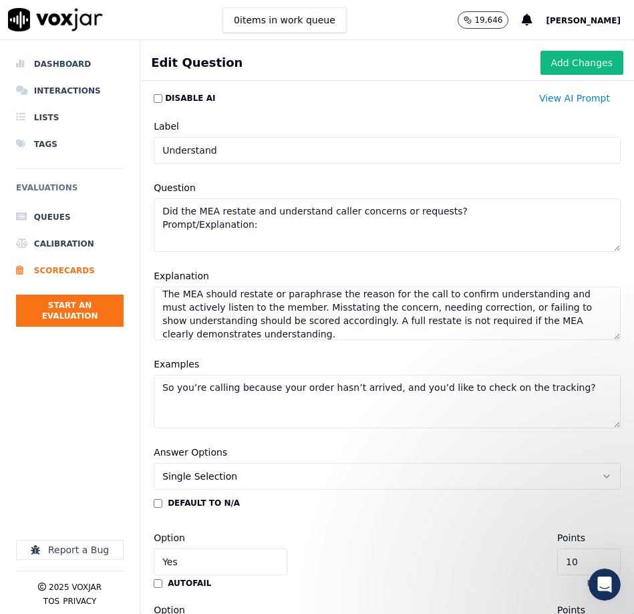
type textarea "The MEA should restate or paraphrase the reason for the call to confirm underst…"
drag, startPoint x: 265, startPoint y: 226, endPoint x: 154, endPoint y: 226, distance: 110.9
click at [157, 226] on textarea "Did the MEA restate and understand caller concerns or requests? Prompt/Explanat…" at bounding box center [387, 224] width 467 height 53
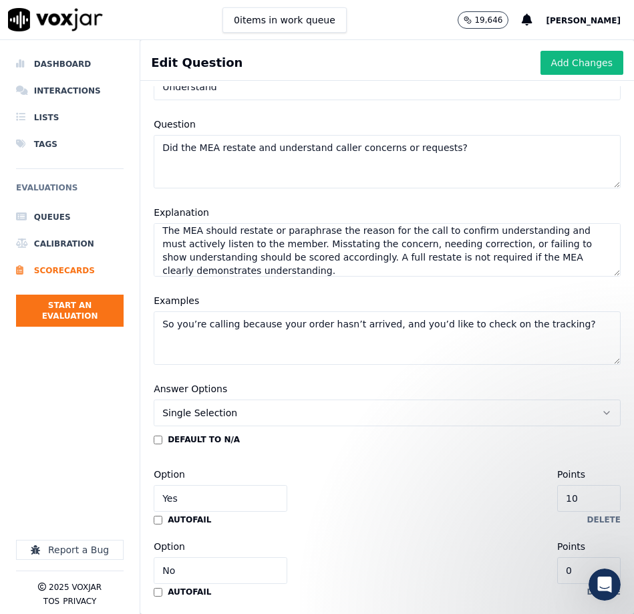
scroll to position [108, 0]
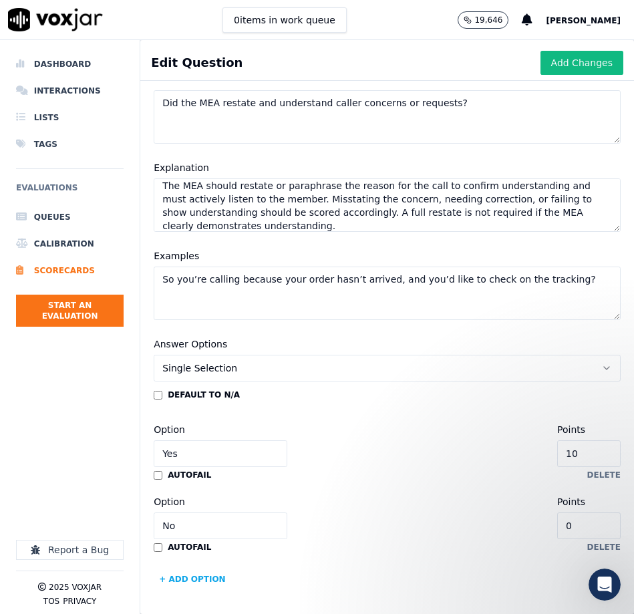
type textarea "Did the MEA restate and understand caller concerns or requests?"
click at [222, 447] on input "Yes" at bounding box center [221, 453] width 134 height 27
type input "Meets Expectations"
click at [195, 526] on input "No" at bounding box center [221, 525] width 134 height 27
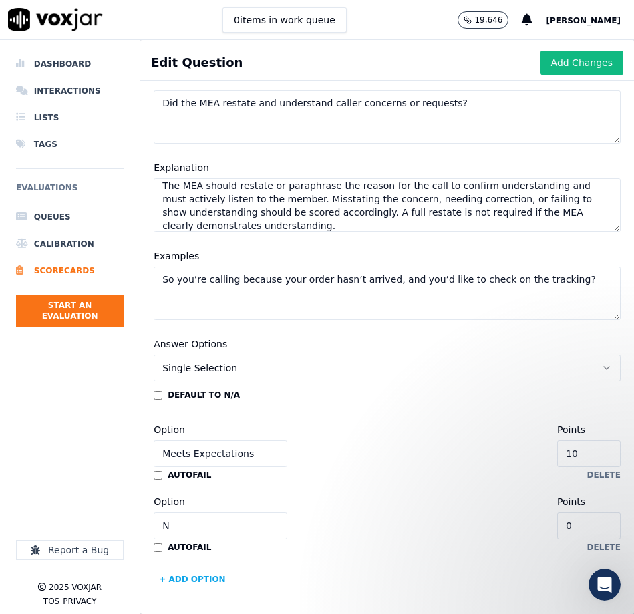
type input "Needs Improvement"
click at [590, 524] on input "0" at bounding box center [588, 525] width 63 height 27
type input "5"
click at [186, 576] on button "+ Add option" at bounding box center [192, 578] width 77 height 21
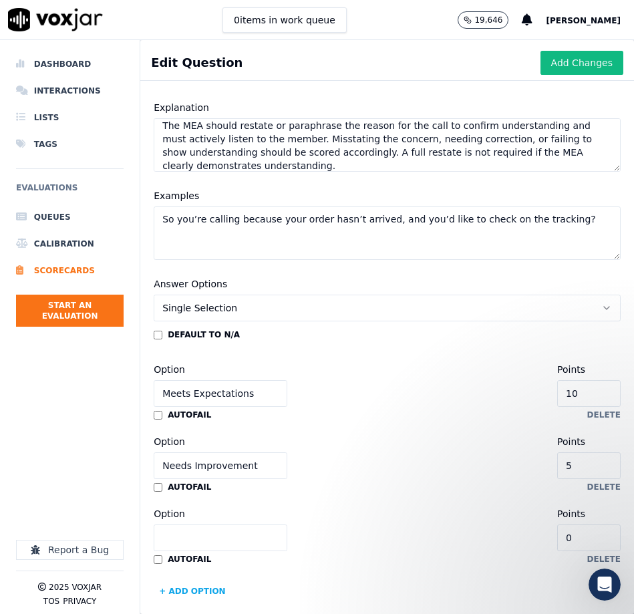
scroll to position [180, 0]
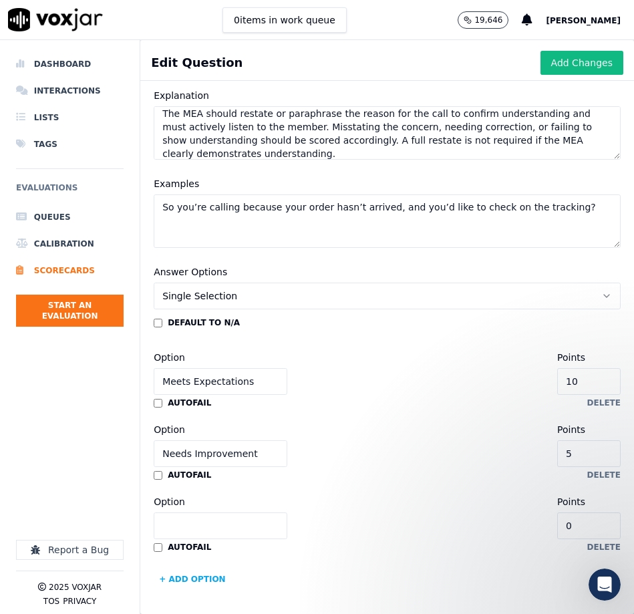
click at [188, 527] on input "Option" at bounding box center [221, 525] width 134 height 27
type input "Does Not Meet Expectations"
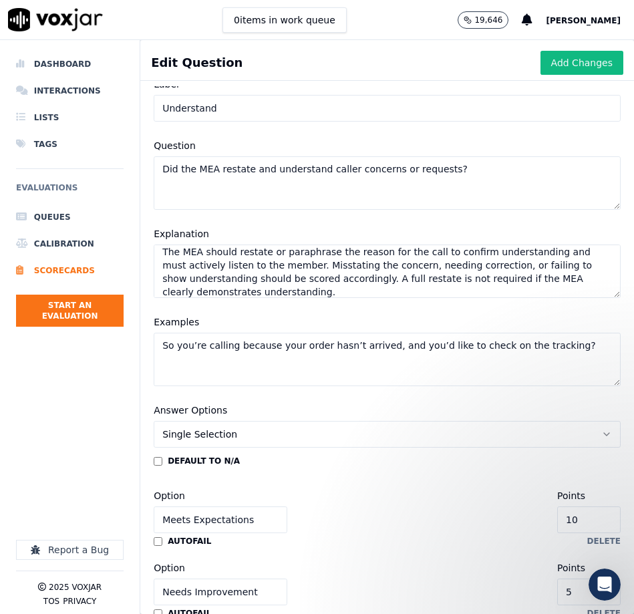
scroll to position [0, 0]
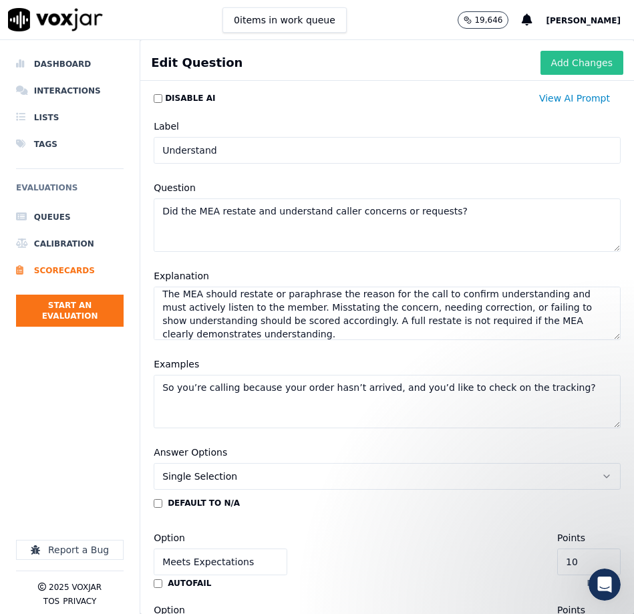
click at [573, 58] on button "Add Changes" at bounding box center [581, 63] width 83 height 24
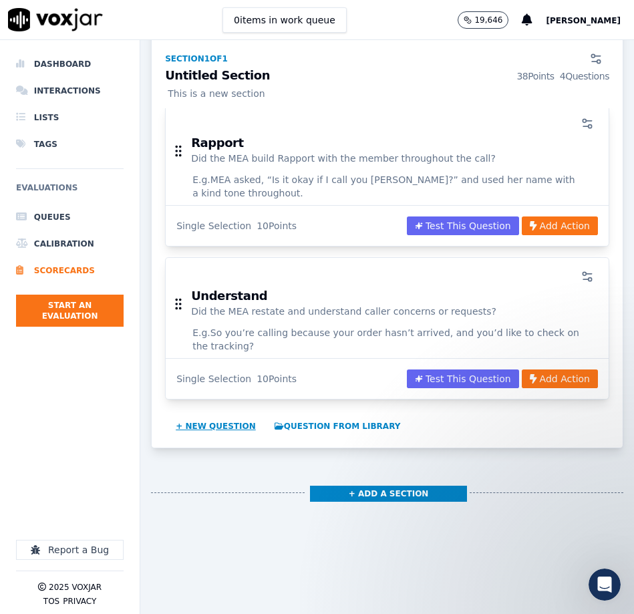
click at [199, 415] on button "+ New question" at bounding box center [215, 425] width 91 height 21
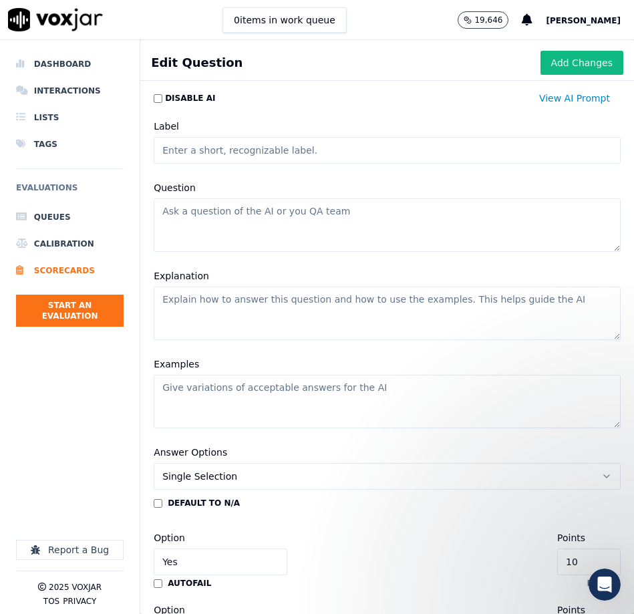
click at [249, 154] on input "Label" at bounding box center [387, 150] width 467 height 27
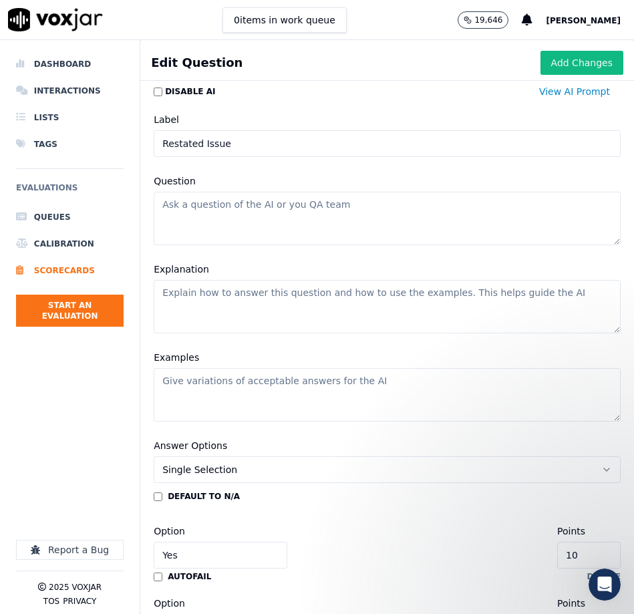
click at [242, 146] on input "Restated Issue" at bounding box center [387, 143] width 467 height 27
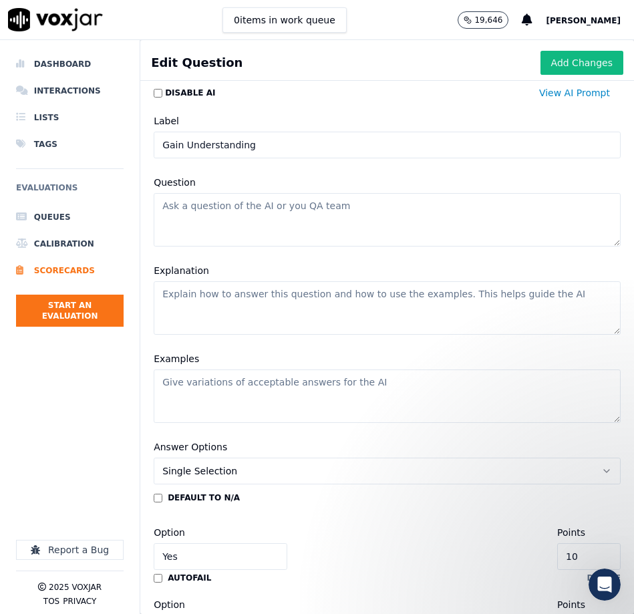
type input "Gain Understanding"
click at [258, 232] on textarea "Question" at bounding box center [387, 219] width 467 height 53
click at [220, 206] on textarea "Question" at bounding box center [387, 219] width 467 height 53
paste textarea "Did the MEA restate and understand caller concerns or requests?"
type textarea "Did the MEA restate and understand caller concerns or requests?"
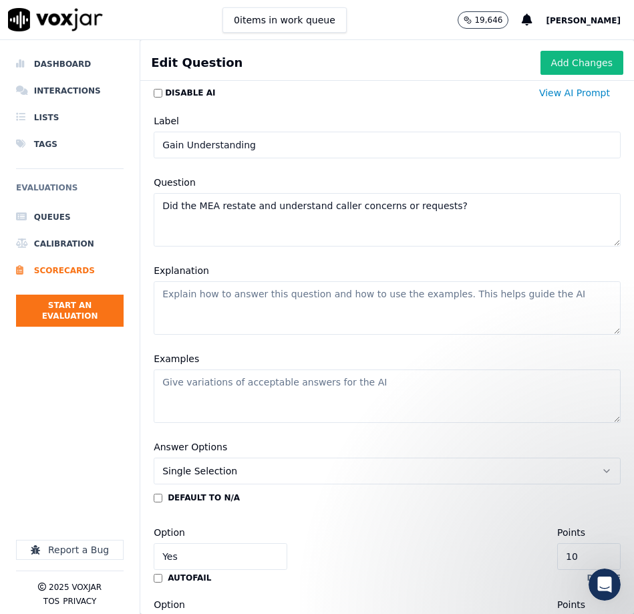
click at [359, 319] on textarea "Explanation" at bounding box center [387, 307] width 467 height 53
paste textarea "The MEA should restate or paraphrase the reason for the call to confirm underst…"
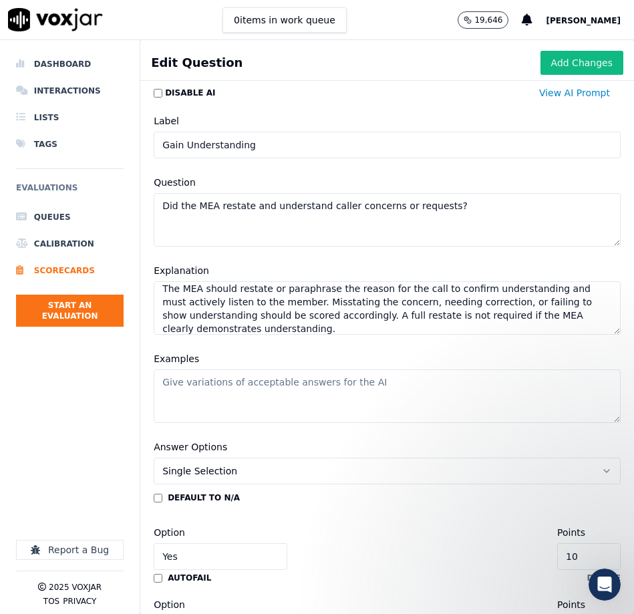
type textarea "The MEA should restate or paraphrase the reason for the call to confirm underst…"
click at [356, 398] on textarea "Examples" at bounding box center [387, 395] width 467 height 53
paste textarea "So you’re calling because your order hasn’t arrived, and you’d like to check on…"
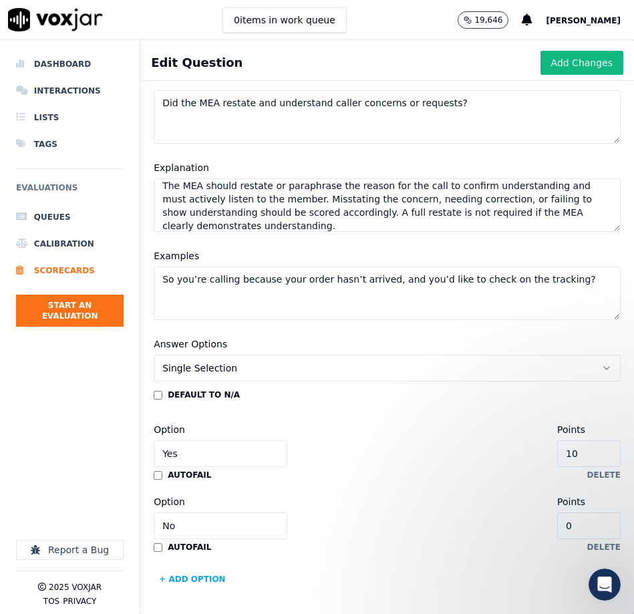
type textarea "So you’re calling because your order hasn’t arrived, and you’d like to check on…"
click at [196, 456] on input "Yes" at bounding box center [221, 453] width 134 height 27
type input "Meets Expectations"
click at [205, 530] on input "No" at bounding box center [221, 525] width 134 height 27
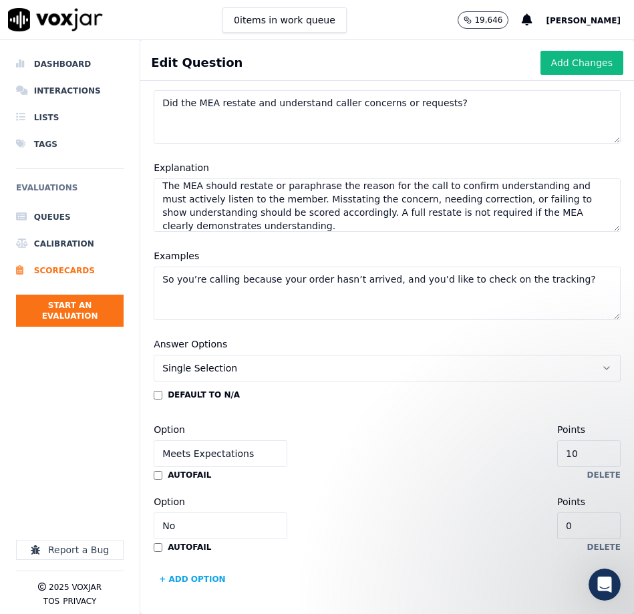
click at [205, 530] on input "No" at bounding box center [221, 525] width 134 height 27
type input "Needs Improvement"
click at [597, 528] on input "0" at bounding box center [588, 525] width 63 height 27
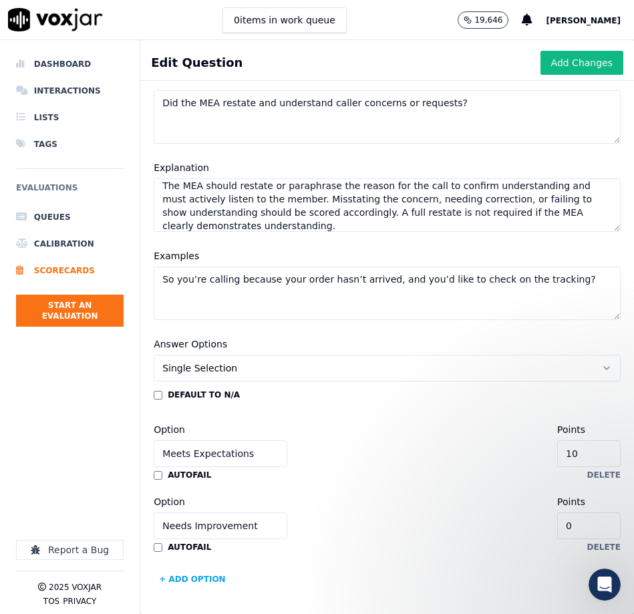
type input "5"
click at [204, 579] on button "+ Add option" at bounding box center [192, 578] width 77 height 21
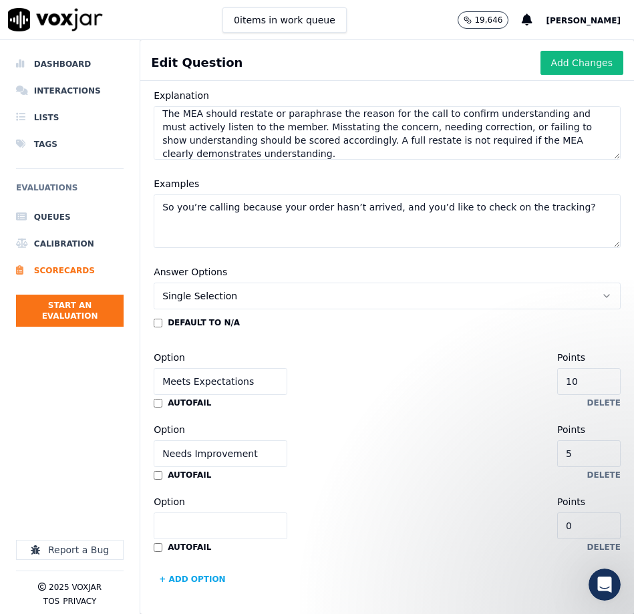
click at [214, 522] on input "Option" at bounding box center [221, 525] width 134 height 27
type input "Does Not Meet Expectations"
click at [570, 59] on button "Add Changes" at bounding box center [581, 63] width 83 height 24
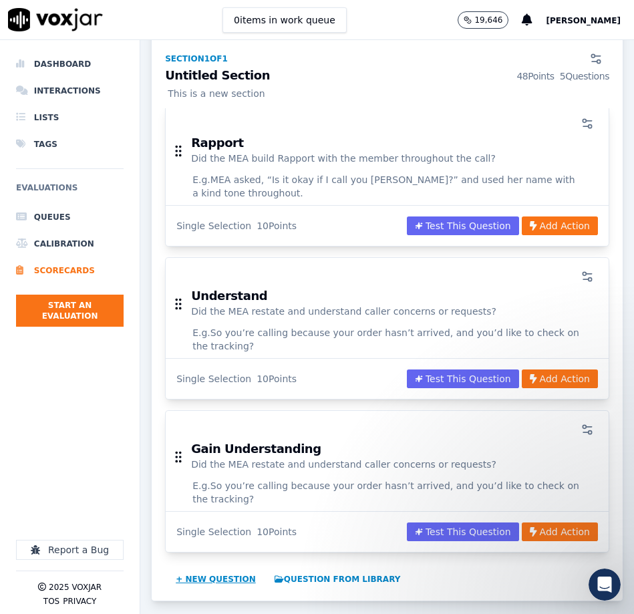
click at [208, 568] on button "+ New question" at bounding box center [215, 578] width 91 height 21
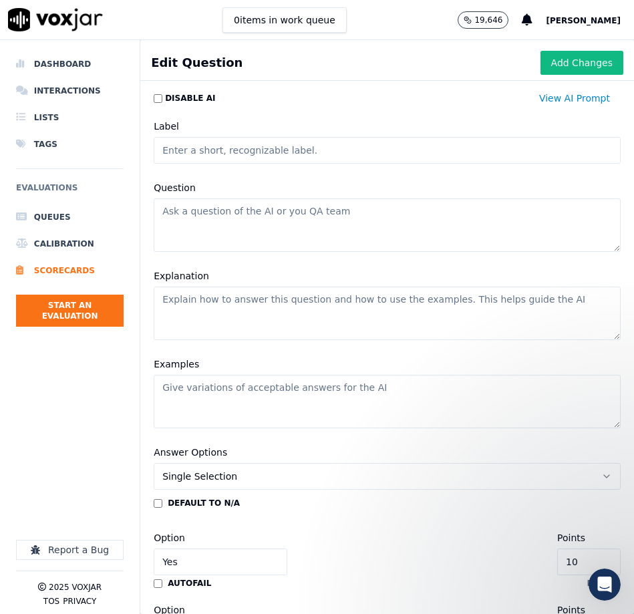
click at [347, 151] on input "Label" at bounding box center [387, 150] width 467 height 27
type input "e"
type input "Empathy"
click at [268, 226] on textarea "Question" at bounding box center [387, 224] width 467 height 53
paste textarea "Did the MEA show Empathy throughout the call?"
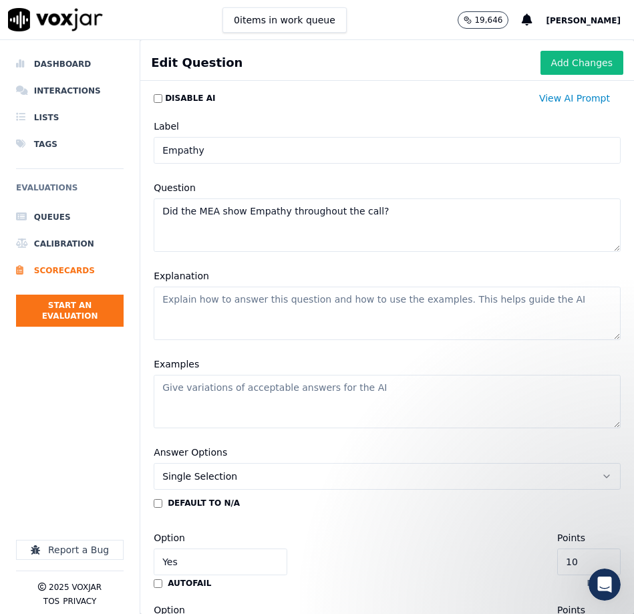
type textarea "Did the MEA show Empathy throughout the call?"
click at [341, 323] on textarea "Explanation" at bounding box center [387, 313] width 467 height 53
paste textarea "Empathy includes acknowledging the member’s experience, expressing concern in a…"
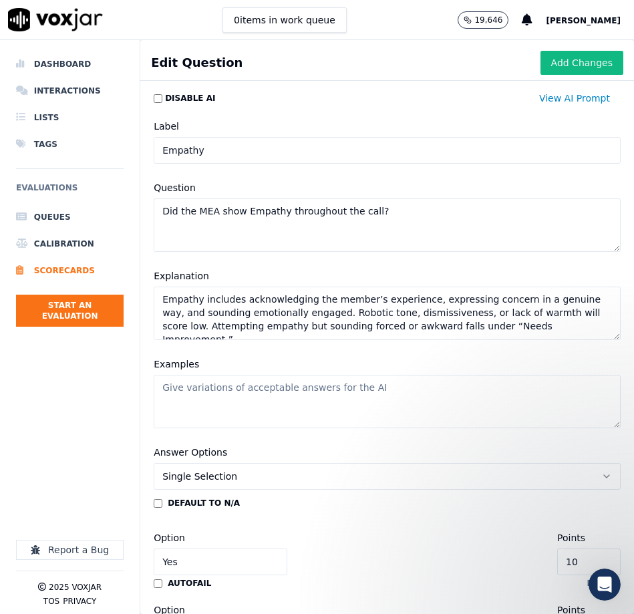
type textarea "Empathy includes acknowledging the member’s experience, expressing concern in a…"
click at [256, 398] on textarea "Examples" at bounding box center [387, 401] width 467 height 53
paste textarea "I’m really sorry you’ve had to deal with that. Let’s get it taken care of toget…"
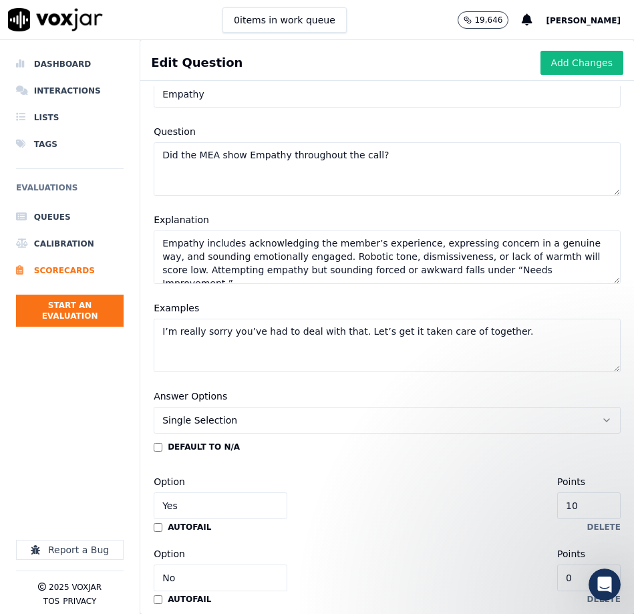
scroll to position [108, 0]
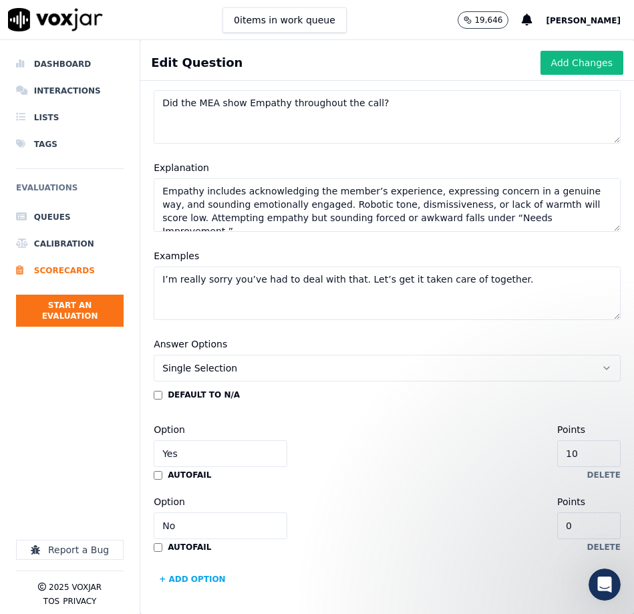
type textarea "I’m really sorry you’ve had to deal with that. Let’s get it taken care of toget…"
click at [215, 456] on input "Yes" at bounding box center [221, 453] width 134 height 27
type input "Meets Expectations"
click at [220, 523] on input "No" at bounding box center [221, 525] width 134 height 27
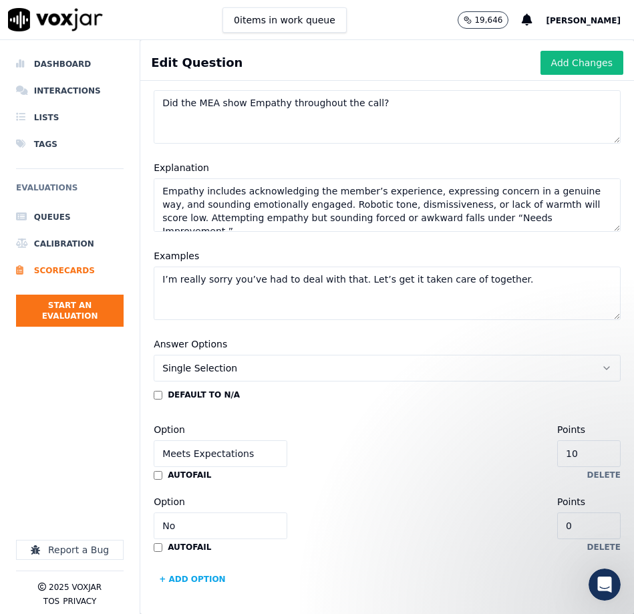
click at [220, 523] on input "No" at bounding box center [221, 525] width 134 height 27
type input "Needs Improvement"
click at [589, 522] on input "0" at bounding box center [588, 525] width 63 height 27
type input "5"
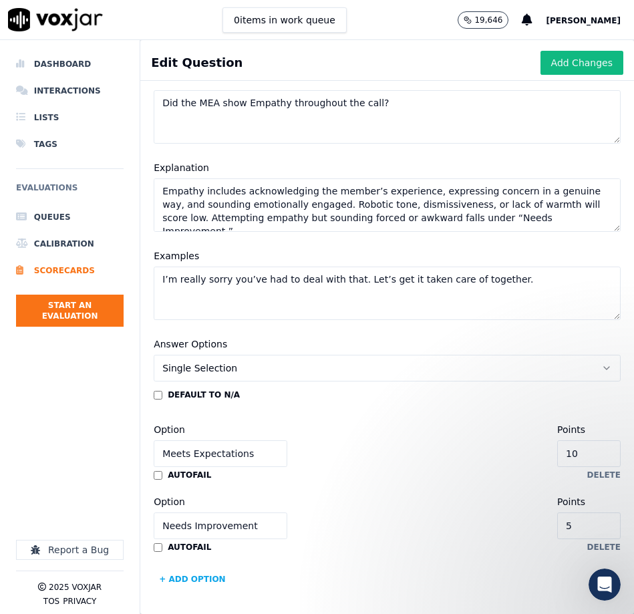
click at [198, 575] on button "+ Add option" at bounding box center [192, 578] width 77 height 21
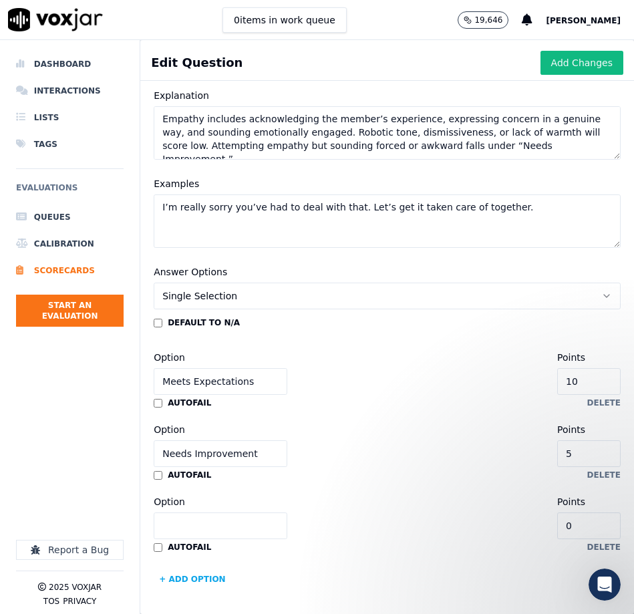
click at [210, 530] on input "Option" at bounding box center [221, 525] width 134 height 27
type input "Does Not Meet Expectations"
click at [576, 59] on button "Add Changes" at bounding box center [581, 63] width 83 height 24
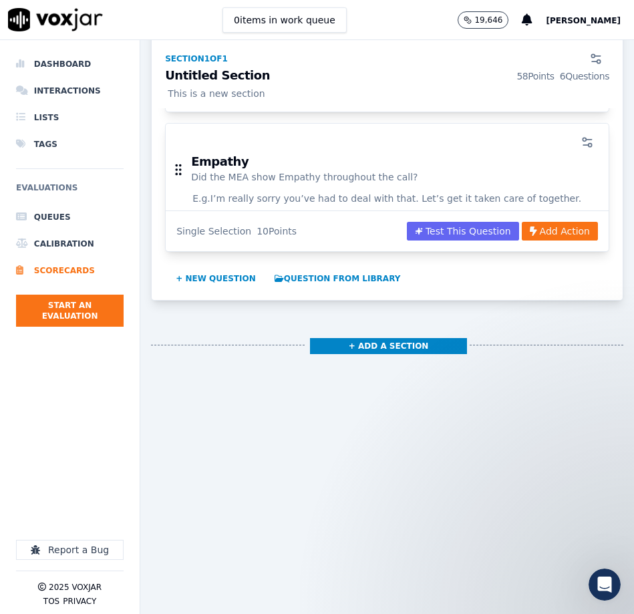
scroll to position [1105, 0]
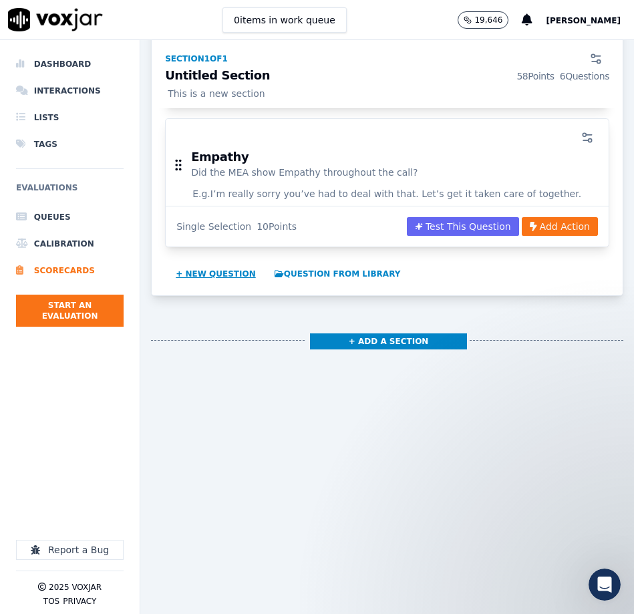
click at [225, 263] on button "+ New question" at bounding box center [215, 273] width 91 height 21
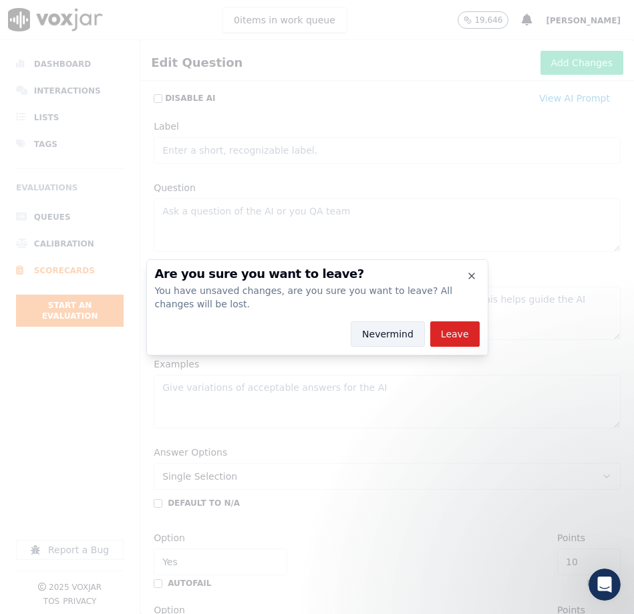
click at [374, 339] on button "Nevermind" at bounding box center [388, 333] width 74 height 25
click at [374, 339] on textarea "Explanation" at bounding box center [387, 313] width 467 height 53
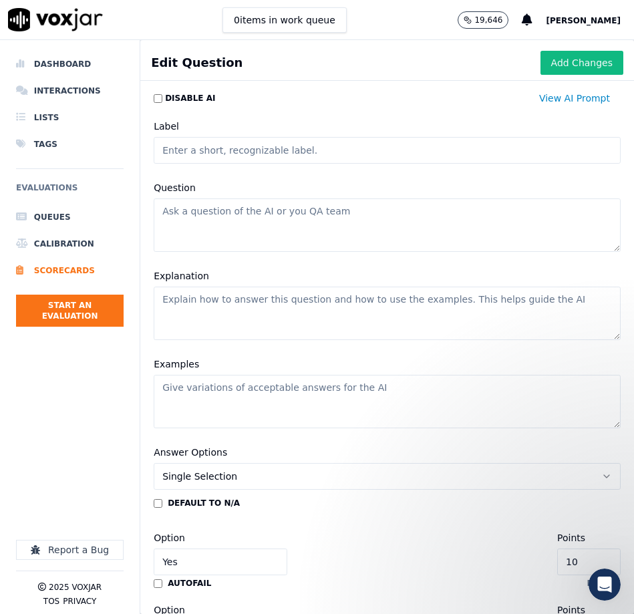
click at [269, 154] on input "Label" at bounding box center [387, 150] width 467 height 27
click at [273, 221] on textarea "Question" at bounding box center [387, 224] width 467 height 53
click at [245, 154] on input "Communication" at bounding box center [387, 150] width 467 height 27
type input "Call Control"
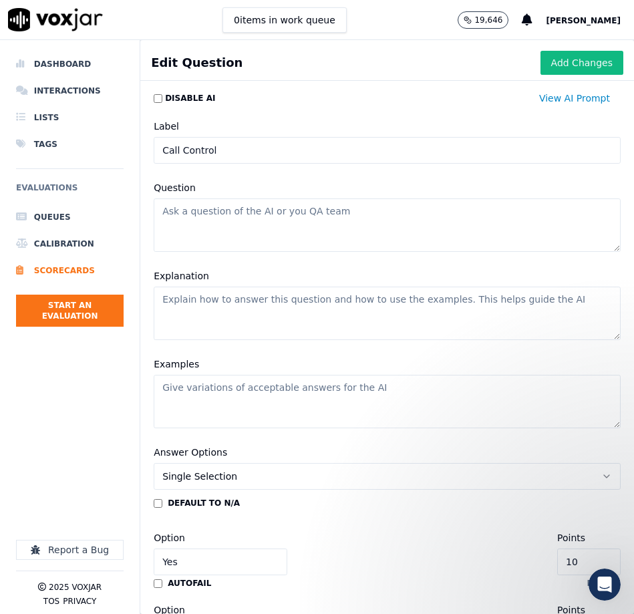
click at [253, 224] on textarea "Question" at bounding box center [387, 224] width 467 height 53
paste textarea "Did the MEA maintain control of the call?"
type textarea "Did the MEA maintain control of the call?"
click at [252, 321] on textarea "Explanation" at bounding box center [387, 313] width 467 height 53
paste textarea "The MEA should guide the call professionally while allowing the member space to…"
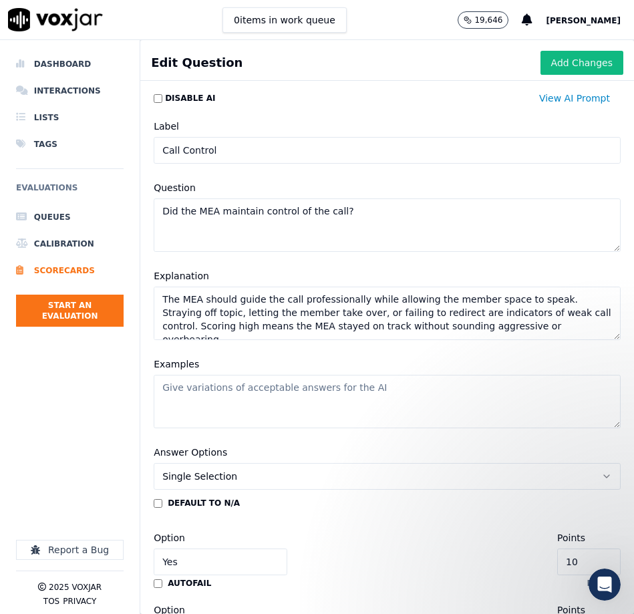
type textarea "The MEA should guide the call professionally while allowing the member space to…"
click at [293, 409] on textarea "Examples" at bounding box center [387, 401] width 467 height 53
paste textarea "The member brought up an unrelated past issue, and the MEA acknowledged it and …"
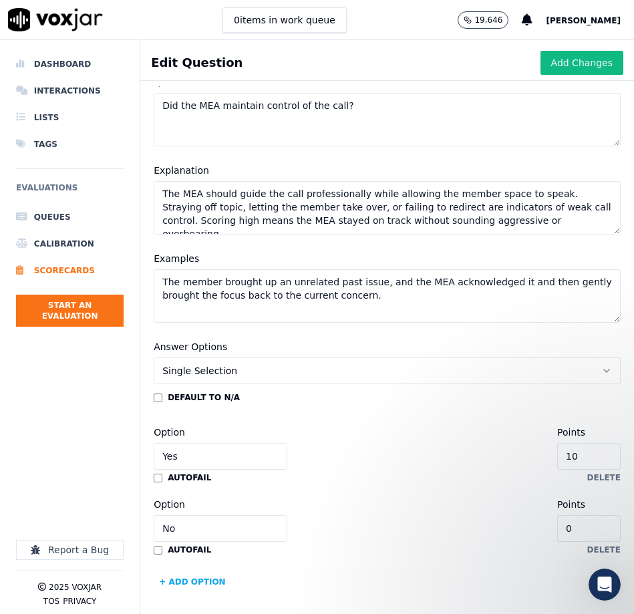
scroll to position [108, 0]
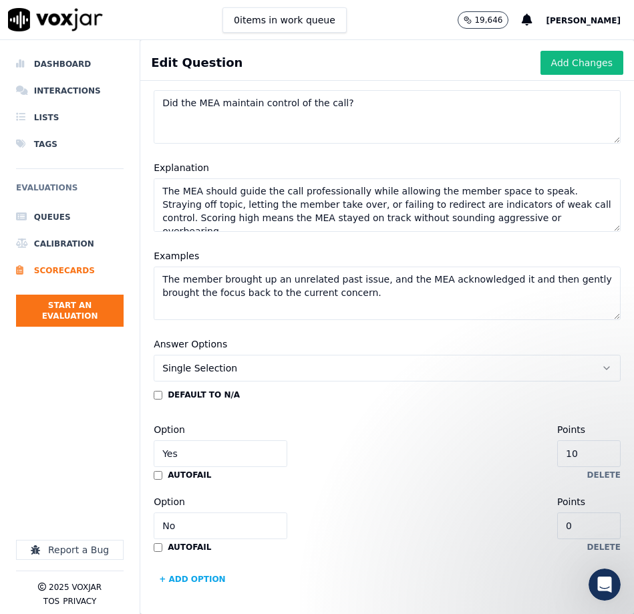
type textarea "The member brought up an unrelated past issue, and the MEA acknowledged it and …"
click at [194, 455] on input "Yes" at bounding box center [221, 453] width 134 height 27
type input "Meets Expectations"
click at [218, 526] on input "No" at bounding box center [221, 525] width 134 height 27
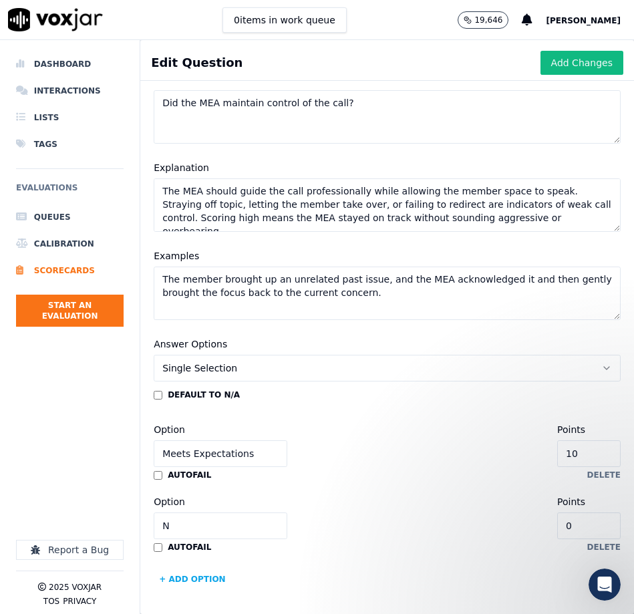
type input "Needs Improvement"
drag, startPoint x: 589, startPoint y: 528, endPoint x: 606, endPoint y: 533, distance: 18.0
click at [589, 528] on input "0" at bounding box center [588, 525] width 63 height 27
type input "5"
click at [208, 576] on button "+ Add option" at bounding box center [192, 578] width 77 height 21
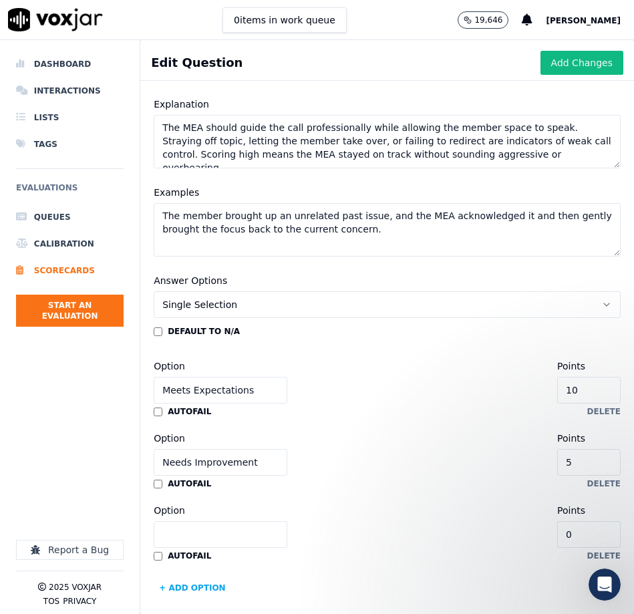
scroll to position [180, 0]
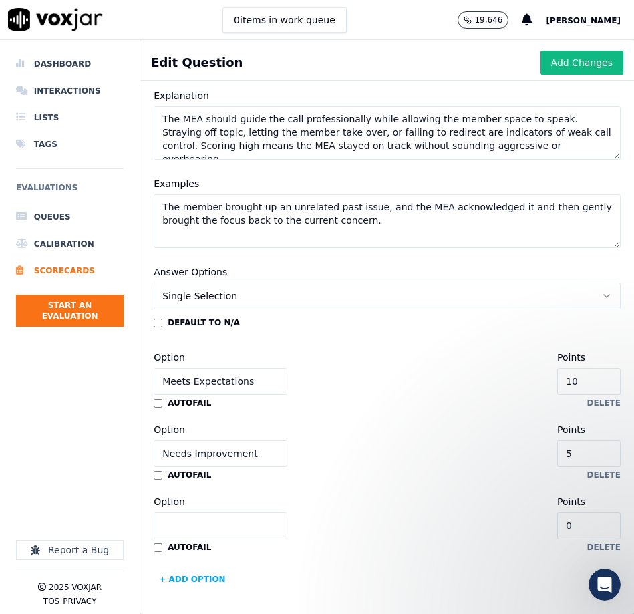
click at [203, 531] on input "Option" at bounding box center [221, 525] width 134 height 27
type input "Does Not Meet Expectations"
click at [570, 66] on button "Add Changes" at bounding box center [581, 63] width 83 height 24
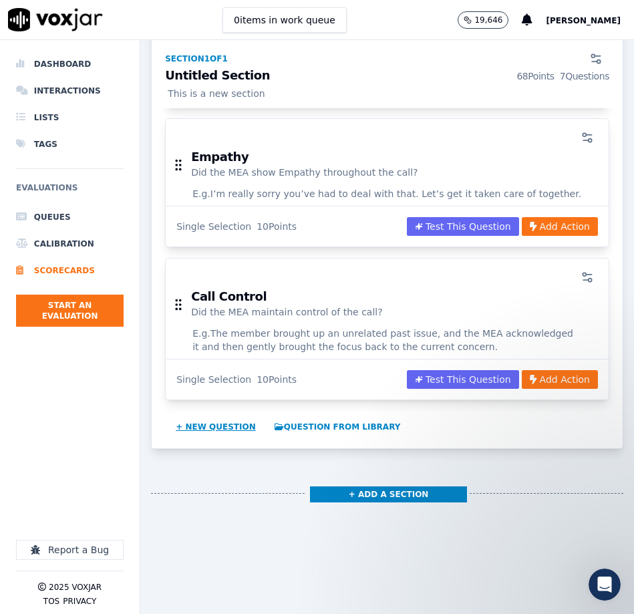
click at [230, 416] on button "+ New question" at bounding box center [215, 426] width 91 height 21
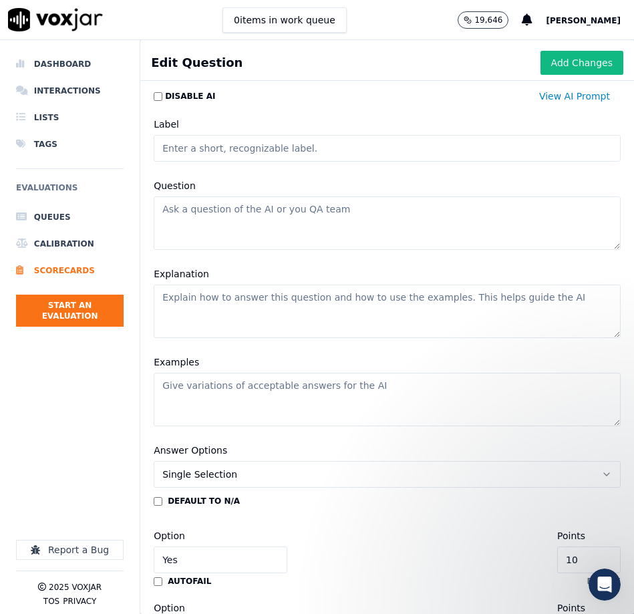
scroll to position [0, 0]
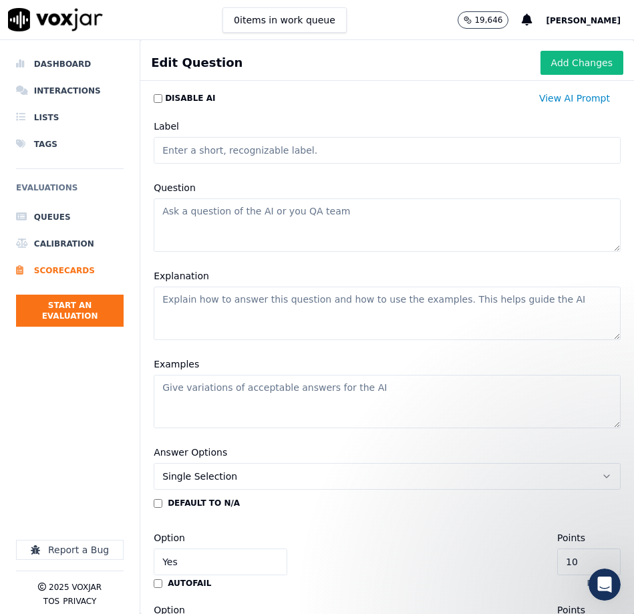
click at [212, 151] on input "Label" at bounding box center [387, 150] width 467 height 27
type input "Probing Questions"
click at [290, 229] on textarea "Question" at bounding box center [387, 224] width 467 height 53
paste textarea "Did the MEA probe effectively to uncover and understand all concerns of the cal…"
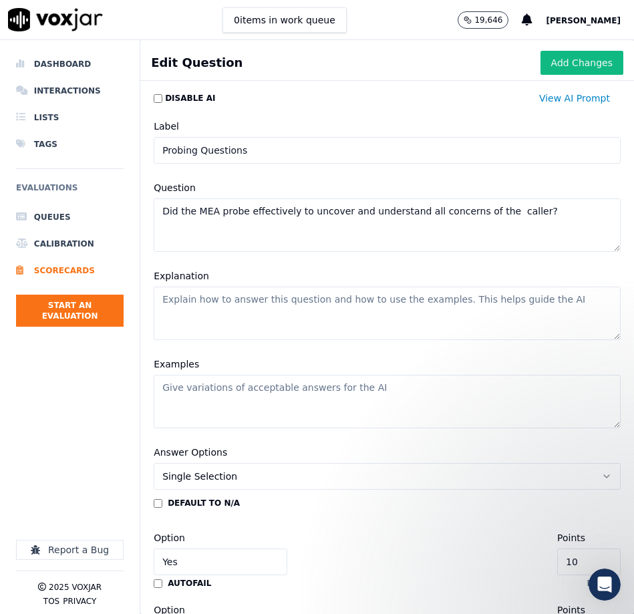
type textarea "Did the MEA probe effectively to uncover and understand all concerns of the cal…"
click at [264, 312] on textarea "Explanation" at bounding box center [387, 313] width 467 height 53
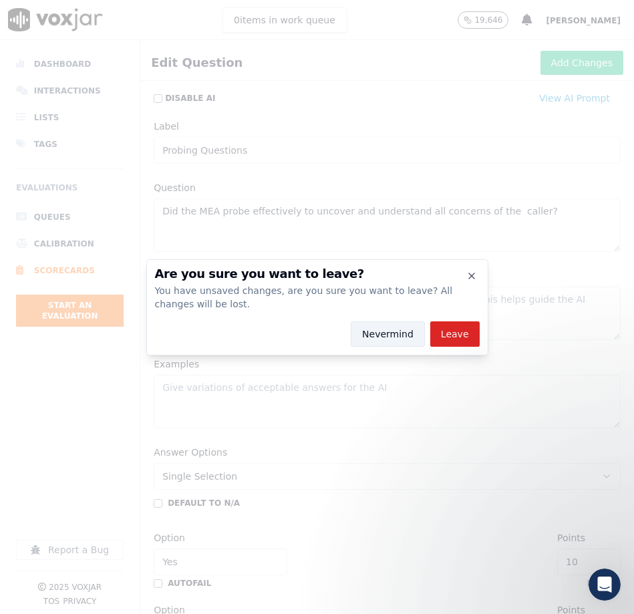
click at [387, 333] on button "Nevermind" at bounding box center [388, 333] width 74 height 25
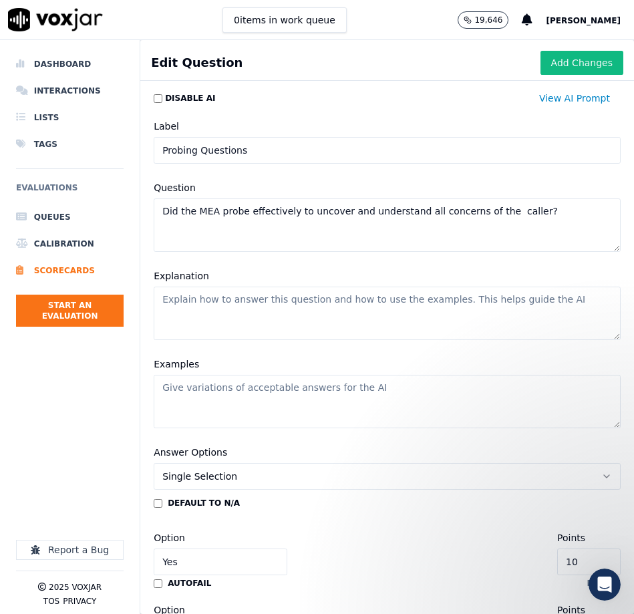
click at [291, 309] on textarea "Explanation" at bounding box center [387, 313] width 467 height 53
paste textarea "To meet expectations, the MEA must use open-ended and clarifying questions that…"
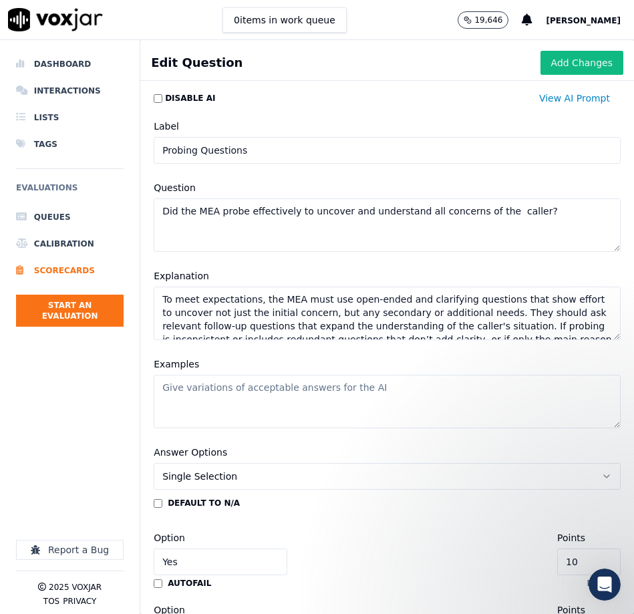
scroll to position [45, 0]
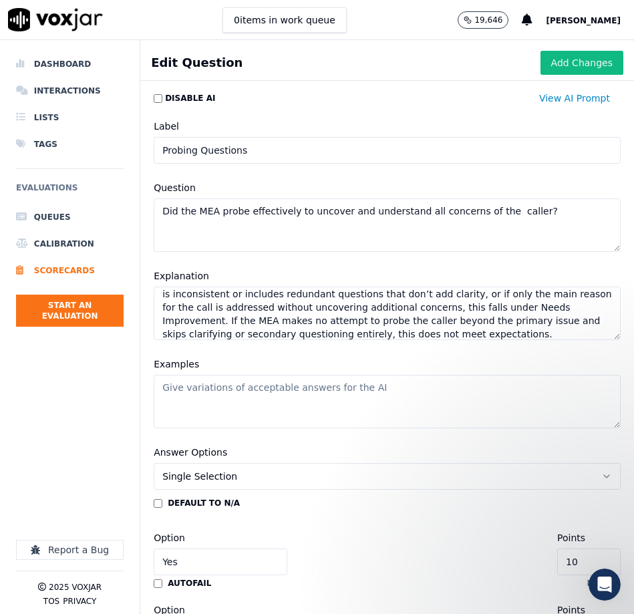
type textarea "To meet expectations, the MEA must use open-ended and clarifying questions that…"
click at [312, 399] on textarea "Examples" at bounding box center [387, 401] width 467 height 53
paste textarea "The MEA asks, “Can you tell me more about what’s been going on?” and later foll…"
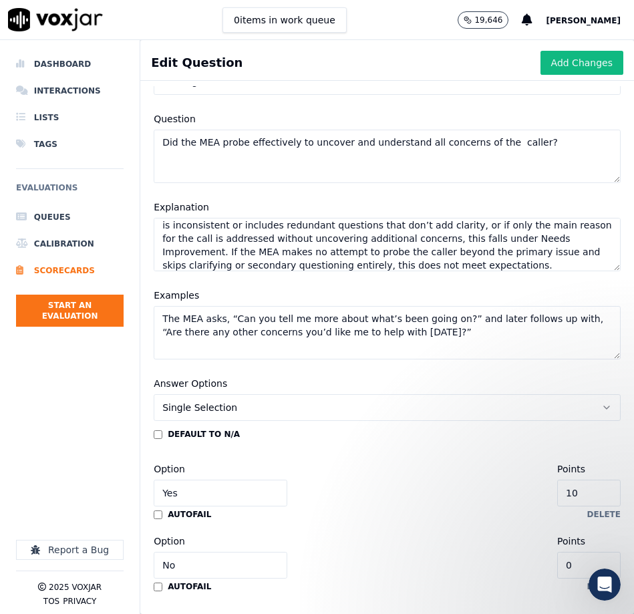
scroll to position [108, 0]
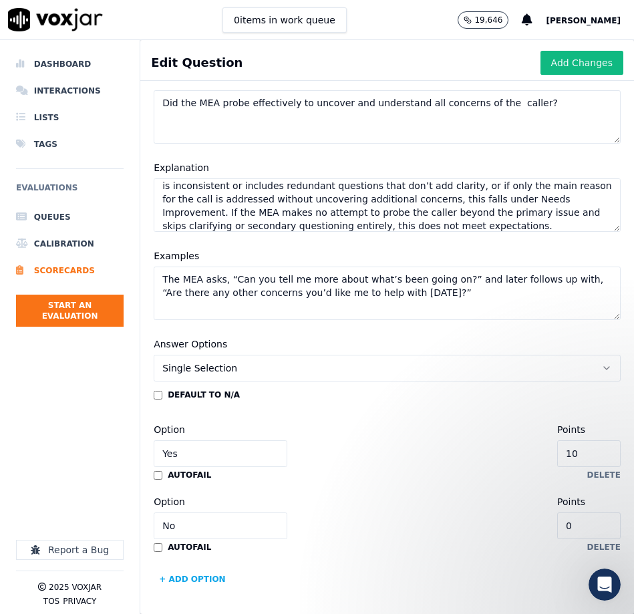
type textarea "The MEA asks, “Can you tell me more about what’s been going on?” and later foll…"
click at [198, 460] on input "Yes" at bounding box center [221, 453] width 134 height 27
type input "Meets Expectations"
click at [208, 522] on input "No" at bounding box center [221, 525] width 134 height 27
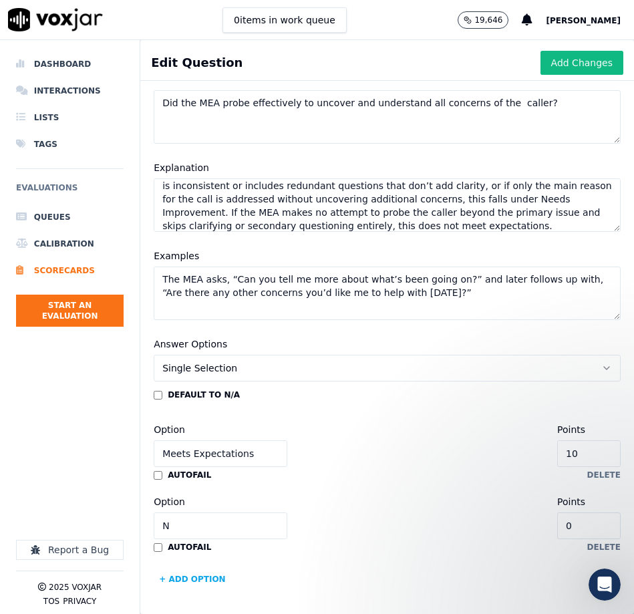
type input "Needs Improvement"
click at [596, 526] on input "0" at bounding box center [588, 525] width 63 height 27
click at [596, 527] on input "0" at bounding box center [588, 525] width 63 height 27
type input "5"
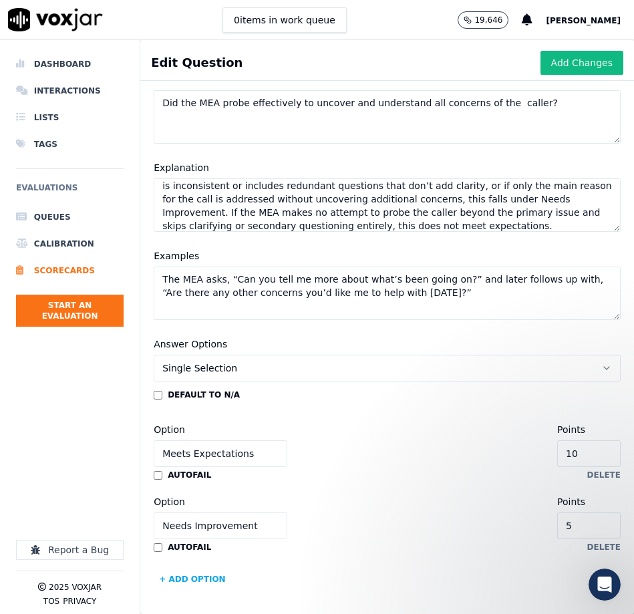
click at [185, 576] on button "+ Add option" at bounding box center [192, 578] width 77 height 21
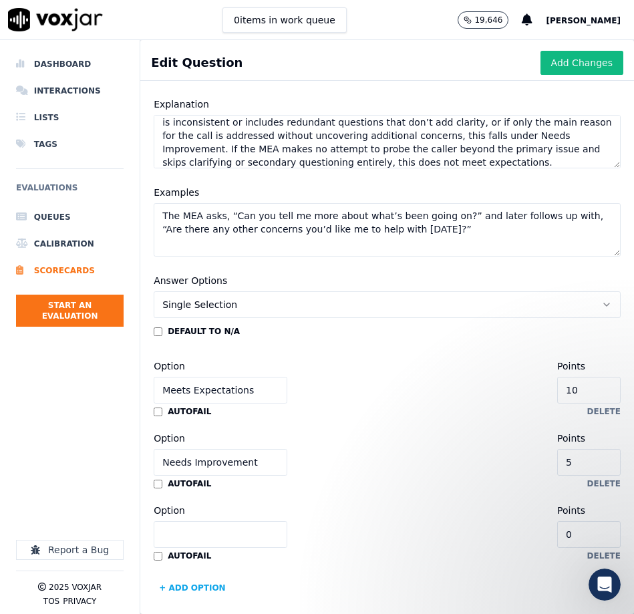
scroll to position [180, 0]
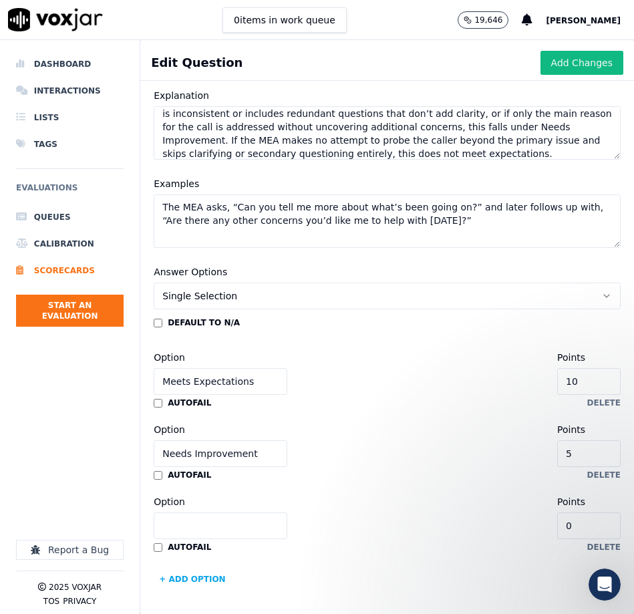
click at [232, 528] on input "Option" at bounding box center [221, 525] width 134 height 27
type input "Does Not Meet Expectations"
click at [568, 61] on button "Add Changes" at bounding box center [581, 63] width 83 height 24
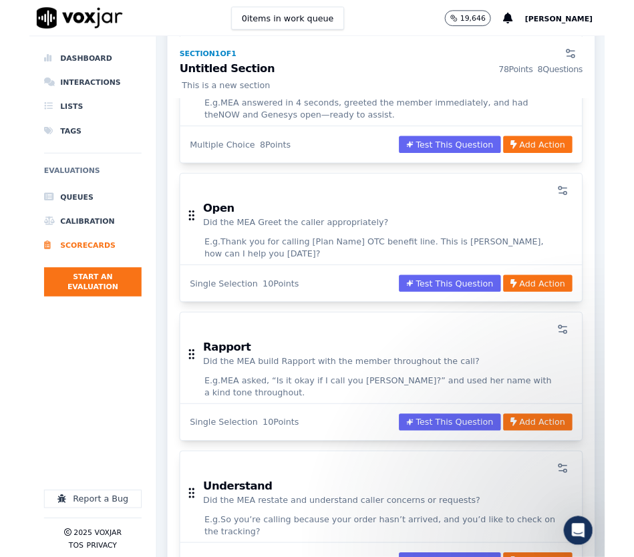
scroll to position [0, 0]
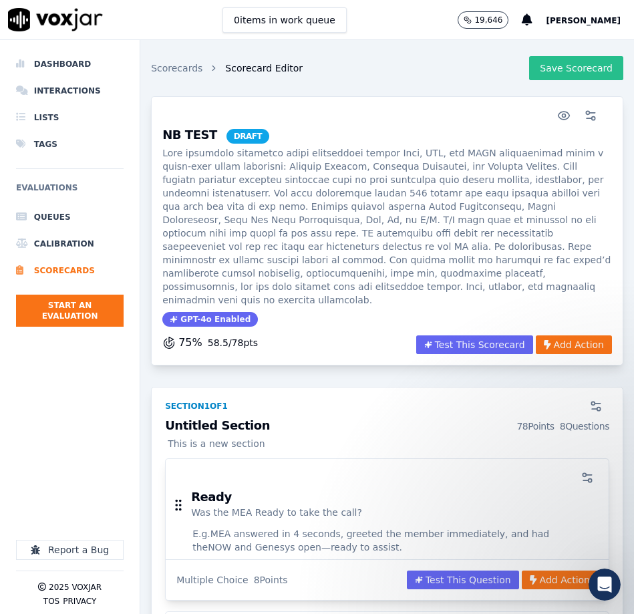
click at [579, 63] on button "Save Scorecard" at bounding box center [576, 68] width 94 height 24
